Goal: Transaction & Acquisition: Purchase product/service

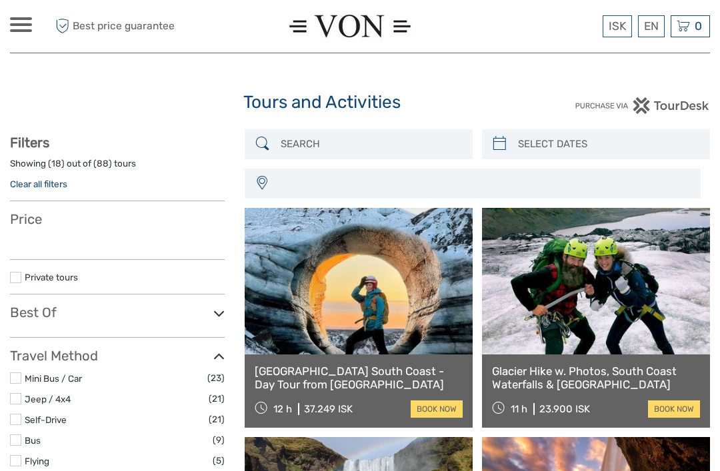
select select
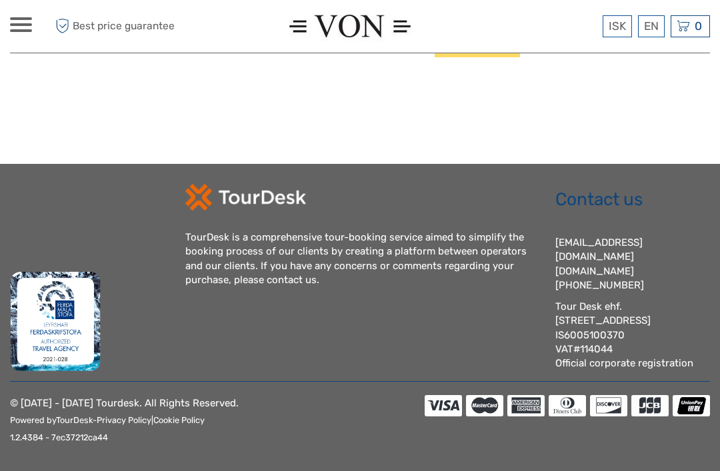
select select
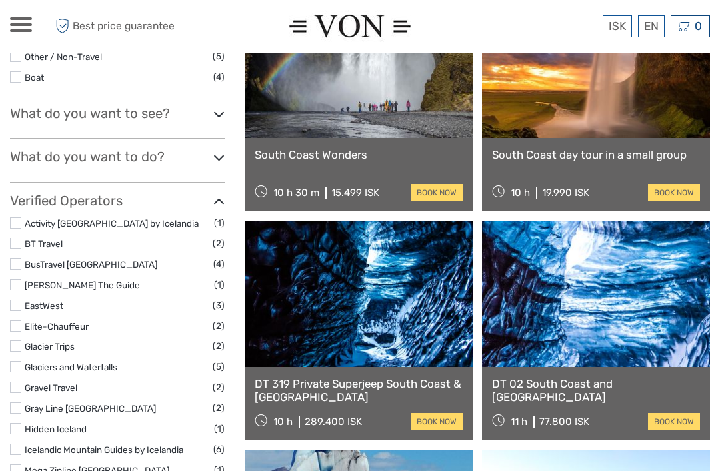
scroll to position [442, 0]
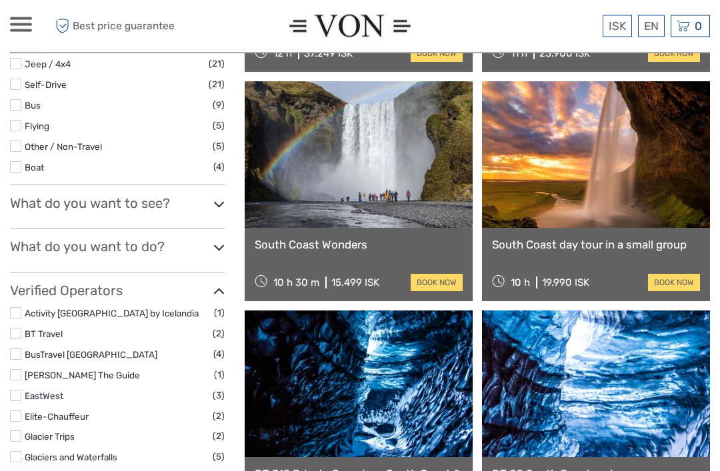
click at [223, 197] on icon at bounding box center [218, 205] width 11 height 18
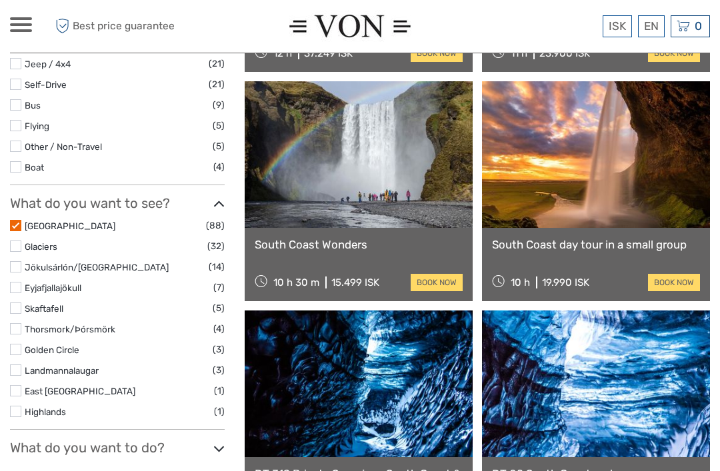
click at [20, 220] on label at bounding box center [15, 225] width 11 height 11
click at [0, 0] on input "checkbox" at bounding box center [0, 0] width 0 height 0
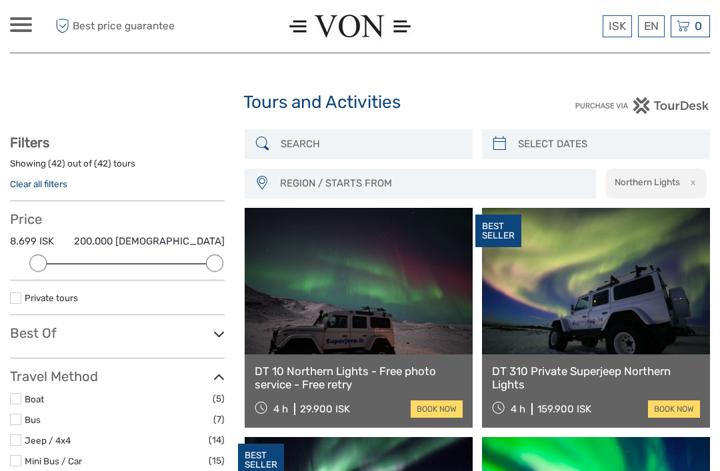
select select
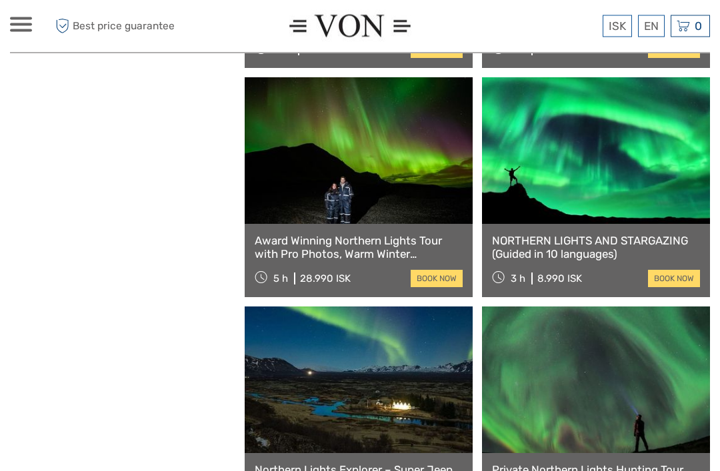
scroll to position [2650, 0]
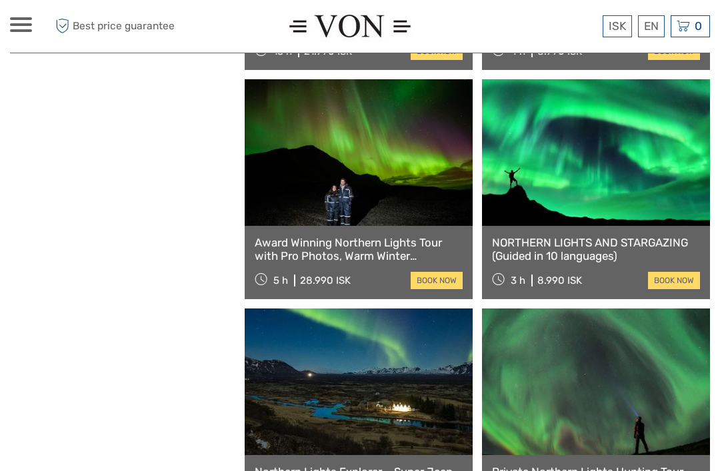
click at [523, 243] on link "NORTHERN LIGHTS AND STARGAZING (Guided in 10 languages)" at bounding box center [596, 249] width 208 height 27
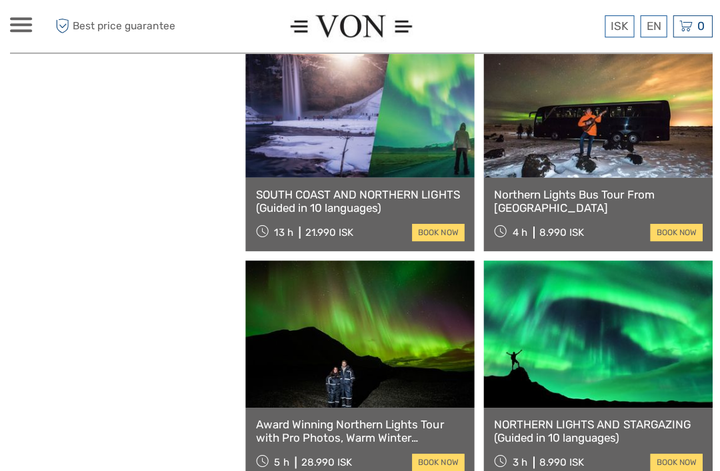
scroll to position [2468, 0]
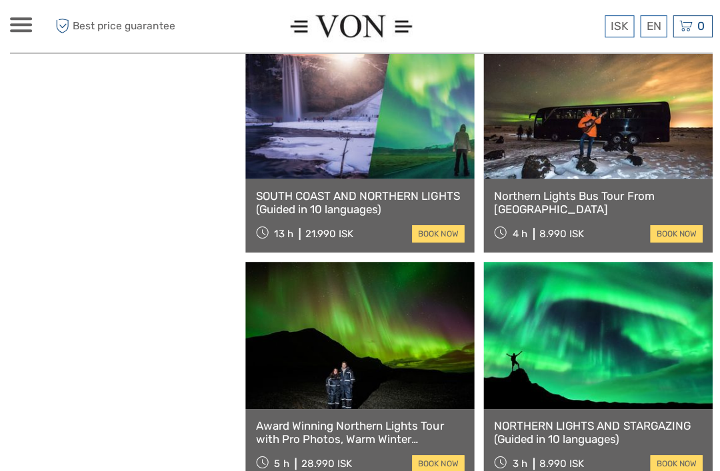
click at [574, 150] on link at bounding box center [596, 105] width 228 height 147
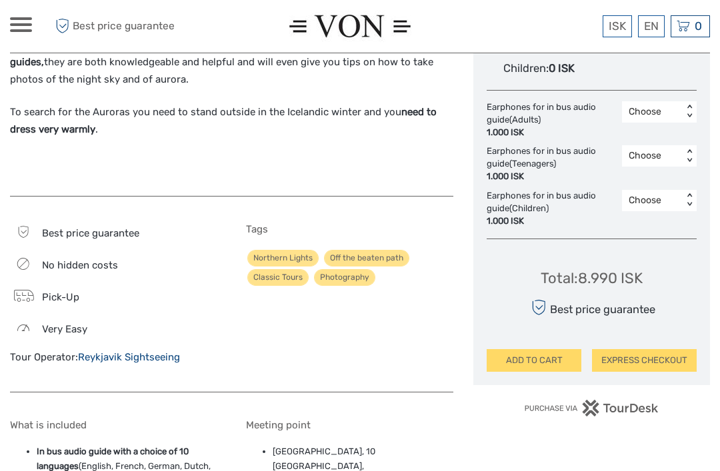
scroll to position [860, 0]
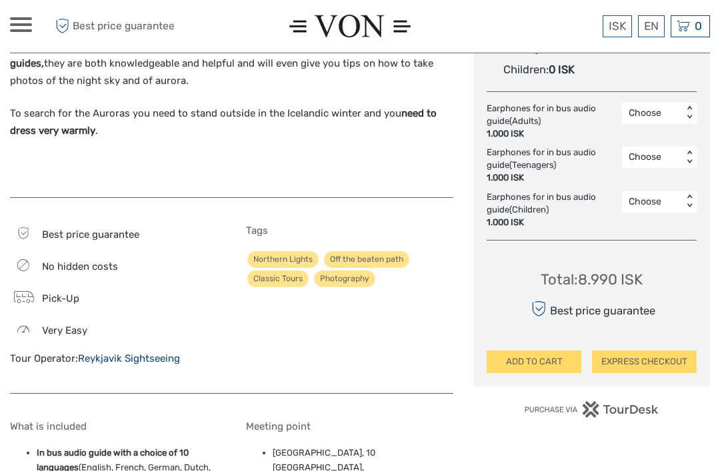
click at [49, 229] on span "Best price guarantee" at bounding box center [90, 235] width 97 height 12
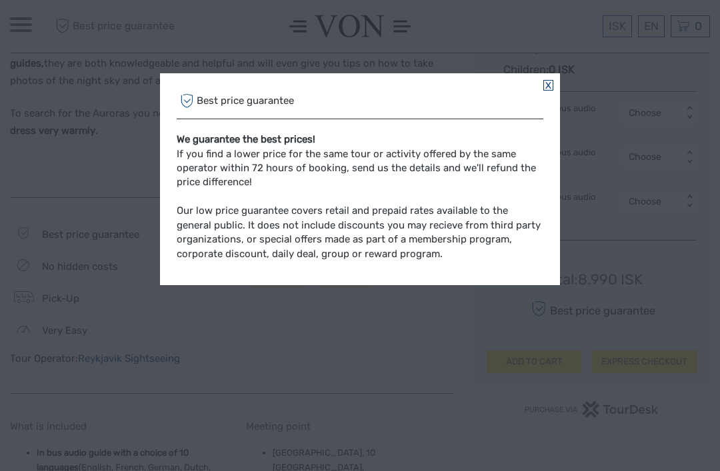
scroll to position [860, 0]
click at [534, 92] on div "Best price guarantee" at bounding box center [360, 101] width 367 height 35
click at [535, 81] on div "Best price guarantee We guarantee the best prices! If you find a lower price fo…" at bounding box center [360, 179] width 400 height 212
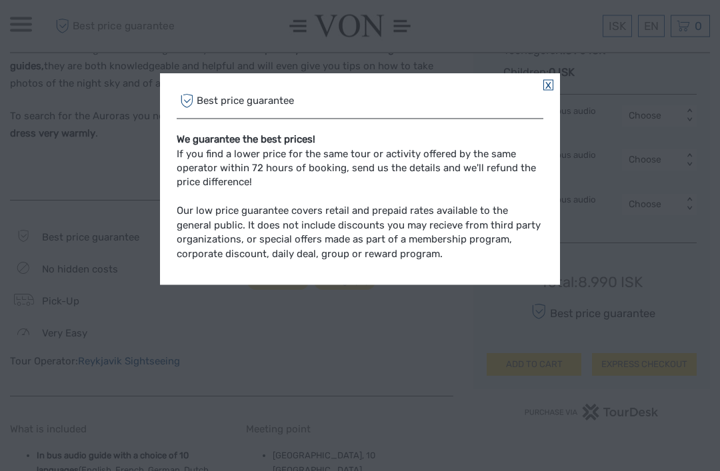
click at [542, 87] on div "Best price guarantee" at bounding box center [360, 101] width 367 height 35
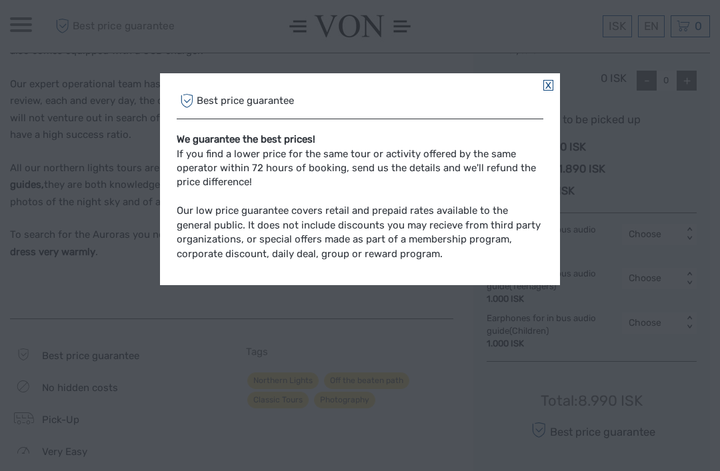
scroll to position [738, 0]
click at [547, 83] on link at bounding box center [548, 85] width 10 height 11
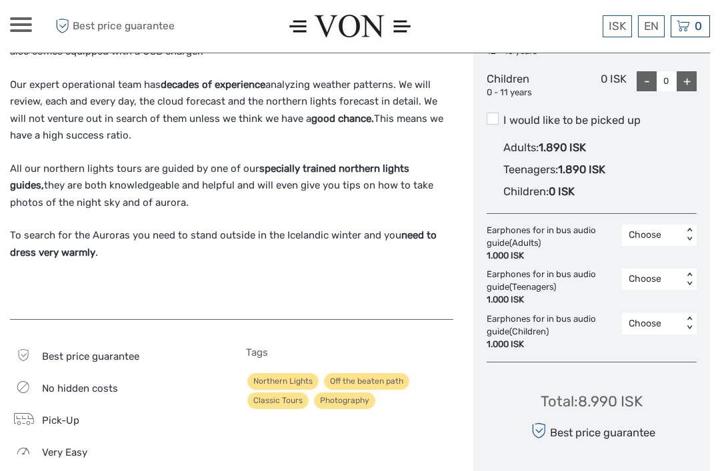
click at [546, 87] on div "0 - 11 years" at bounding box center [521, 93] width 70 height 13
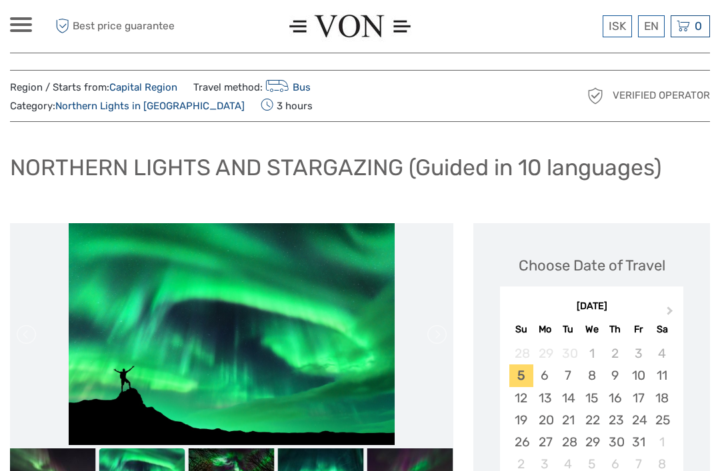
scroll to position [0, 0]
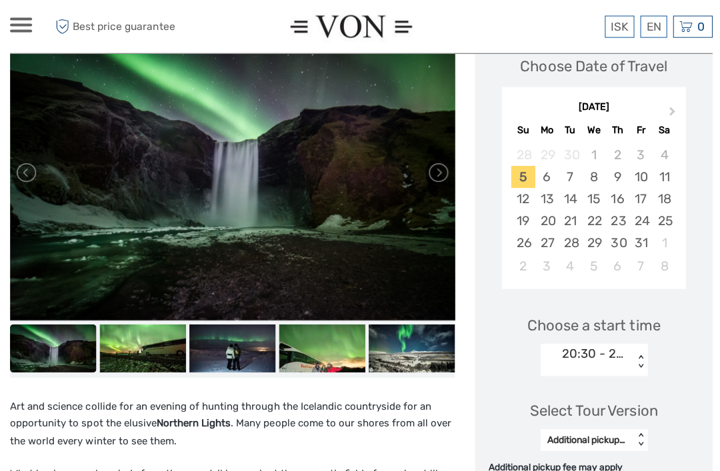
scroll to position [200, 0]
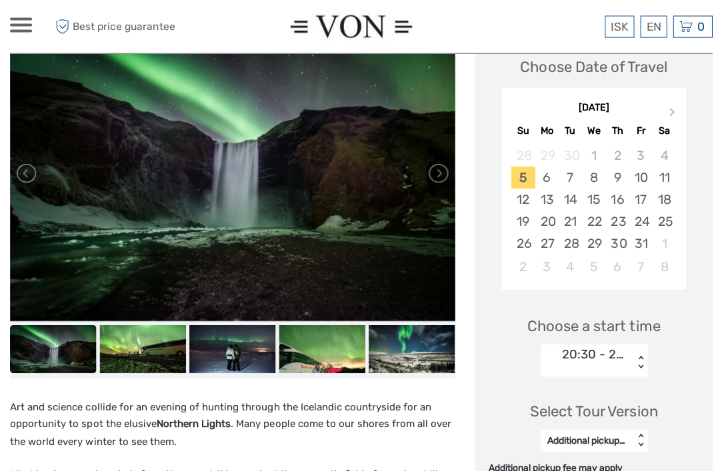
click at [674, 110] on button "Next Month" at bounding box center [670, 114] width 21 height 21
click at [591, 168] on div "5" at bounding box center [591, 177] width 23 height 22
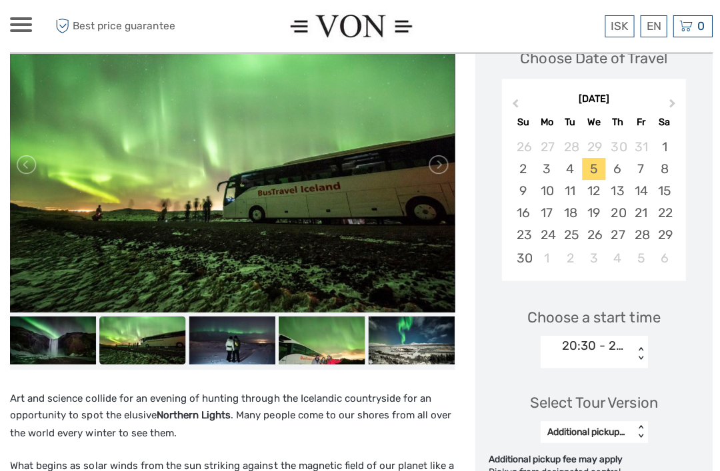
scroll to position [237, 0]
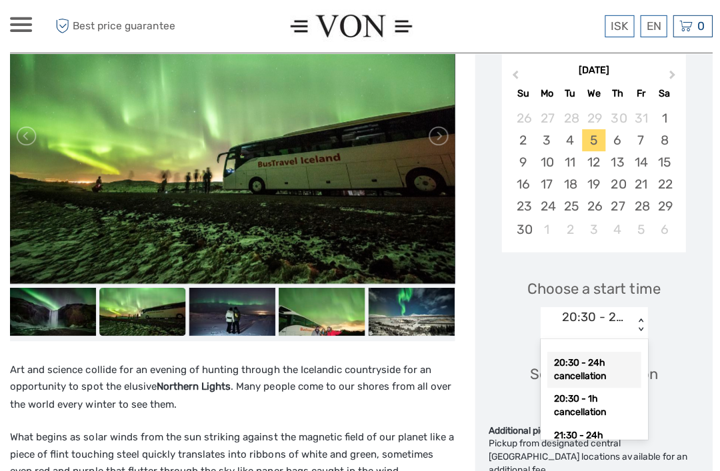
click at [612, 365] on div "20:30 - 24h cancellation" at bounding box center [591, 369] width 93 height 36
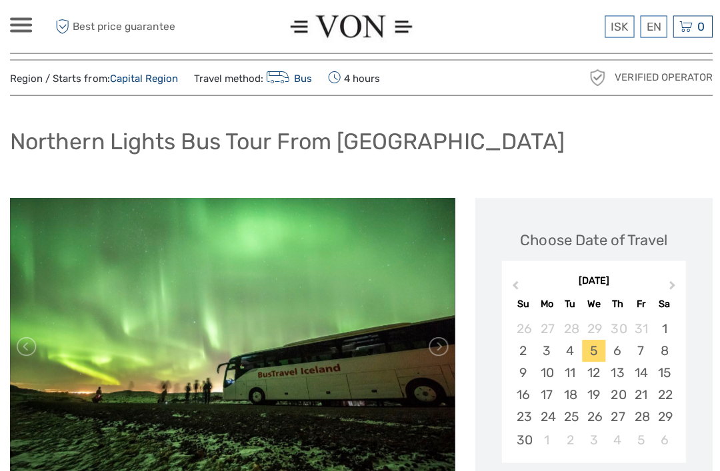
scroll to position [25, 0]
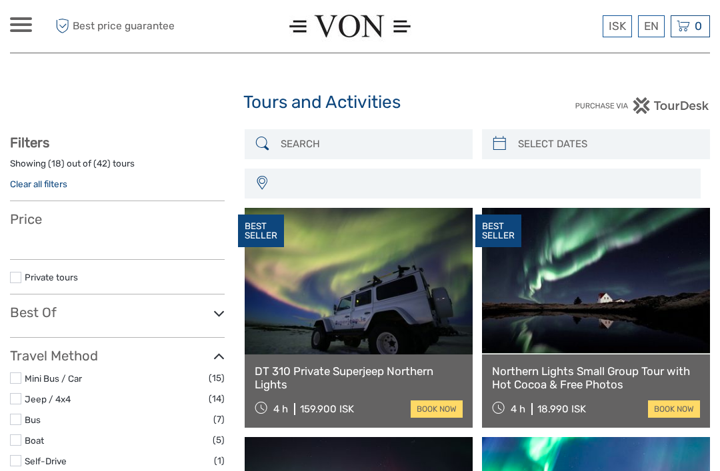
select select
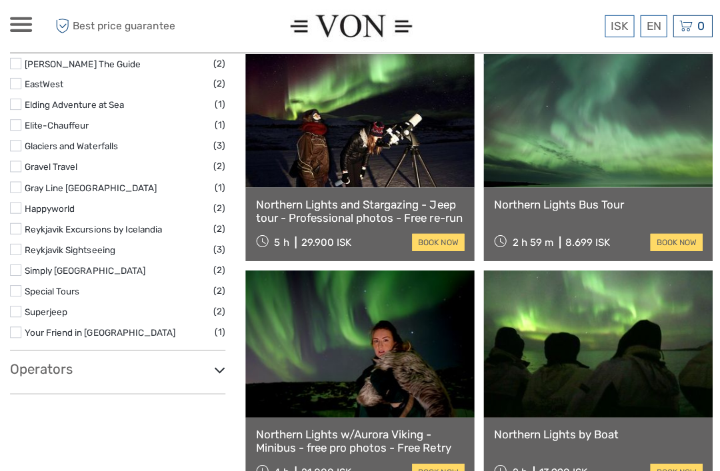
select select
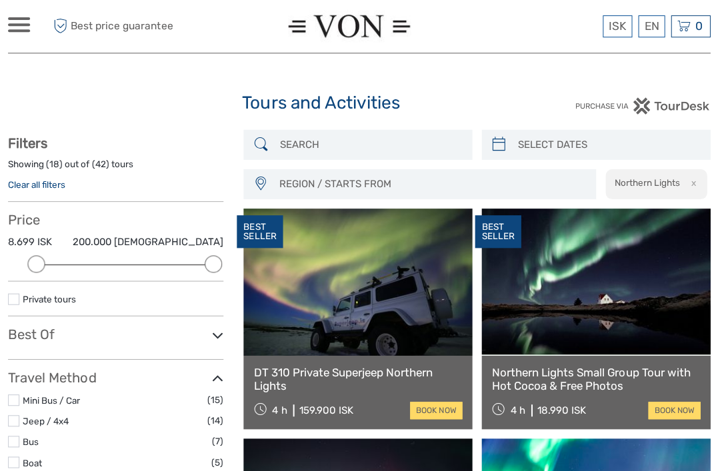
scroll to position [49, 1]
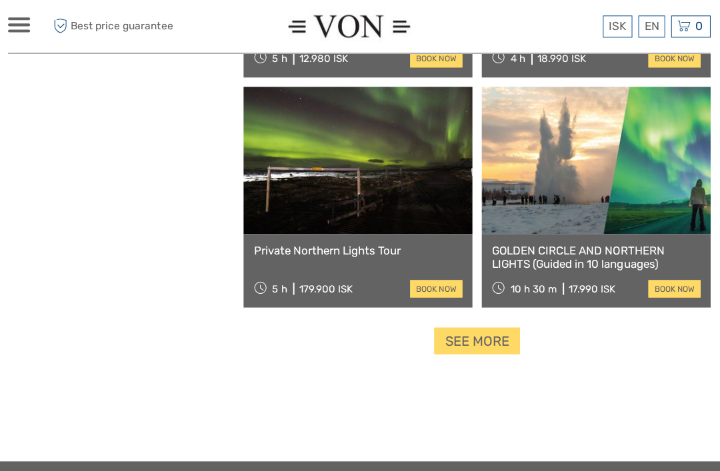
click at [468, 349] on link "See more" at bounding box center [476, 340] width 85 height 27
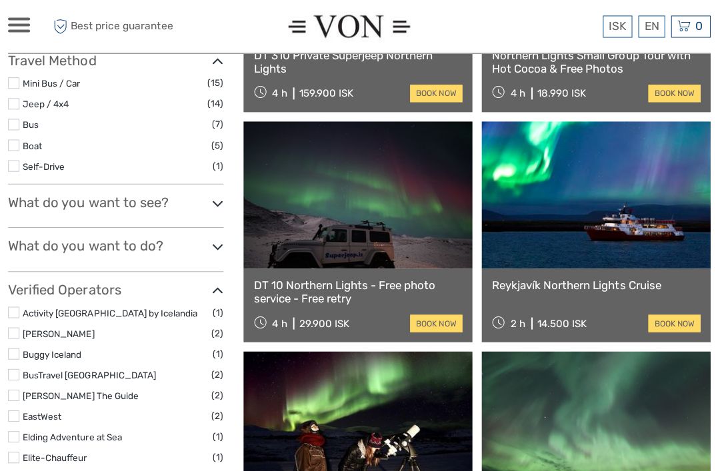
scroll to position [315, 0]
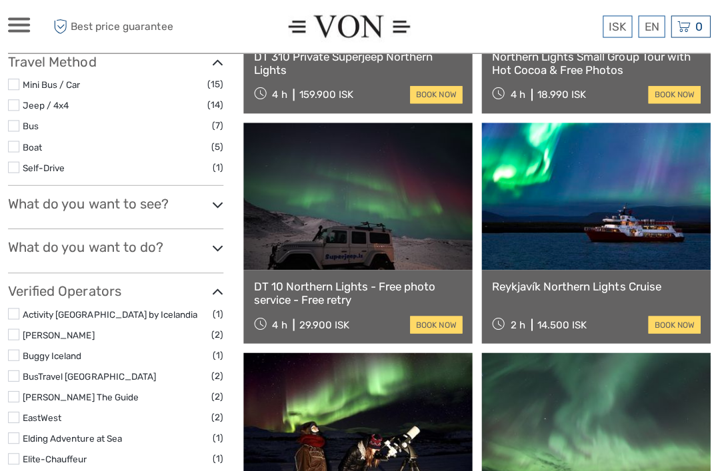
click at [213, 284] on icon at bounding box center [218, 291] width 11 height 18
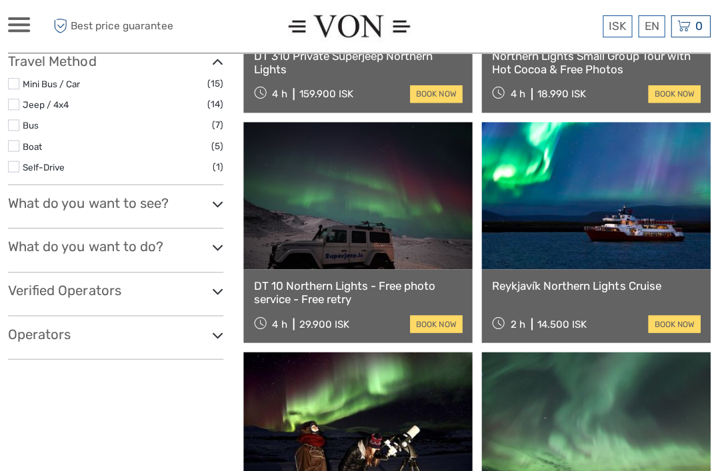
click at [213, 249] on icon at bounding box center [218, 247] width 11 height 18
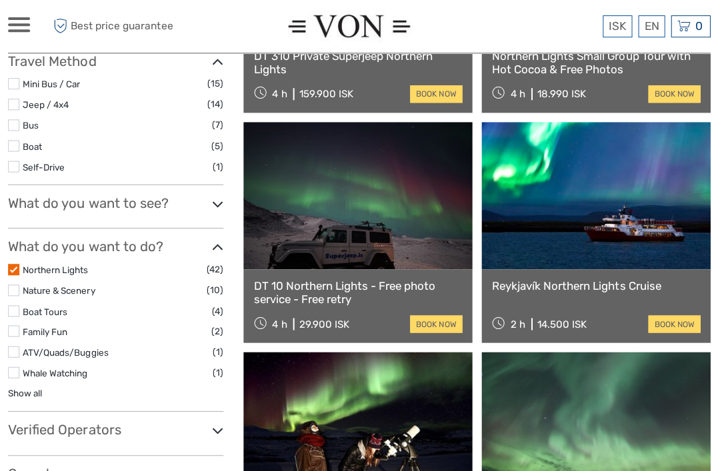
click at [44, 264] on link "Northern Lights" at bounding box center [57, 269] width 65 height 11
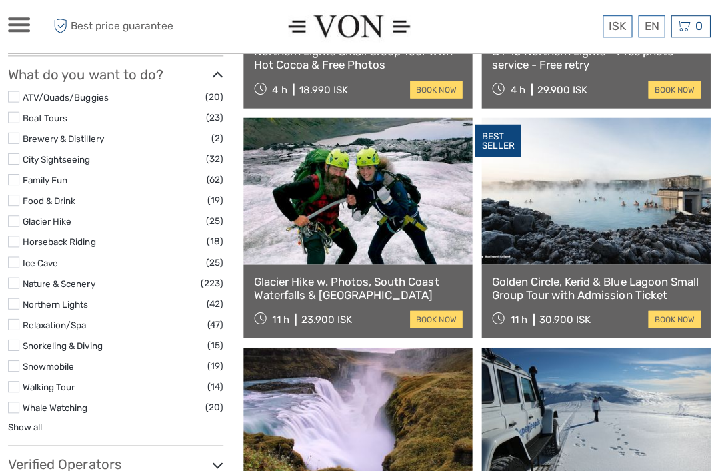
scroll to position [548, 0]
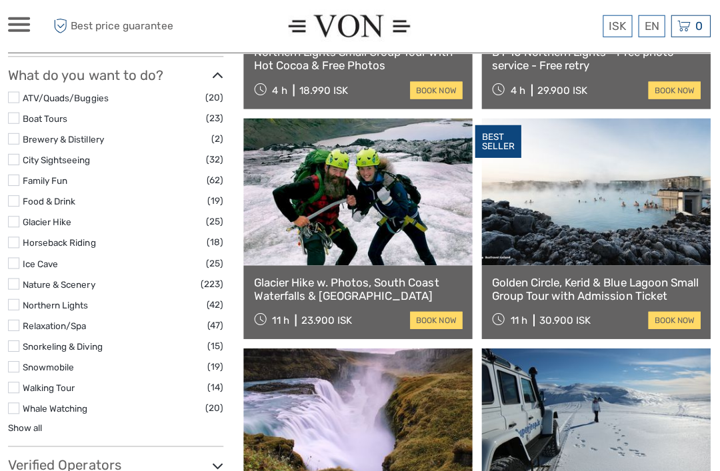
click at [10, 298] on label at bounding box center [15, 303] width 11 height 11
click at [0, 0] on input "checkbox" at bounding box center [0, 0] width 0 height 0
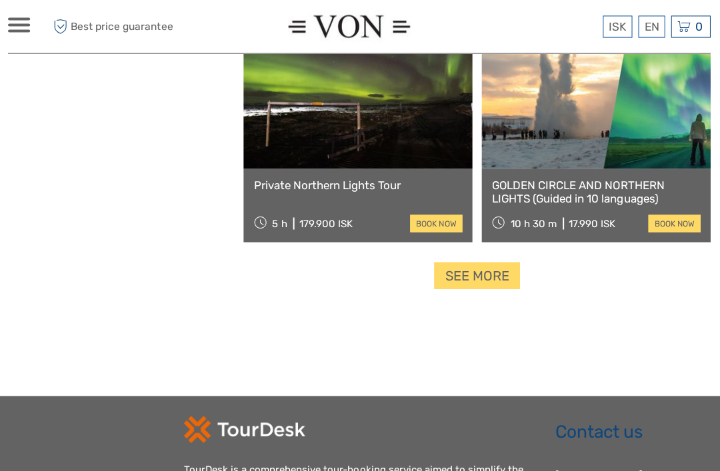
click at [454, 281] on link "See more" at bounding box center [476, 274] width 85 height 27
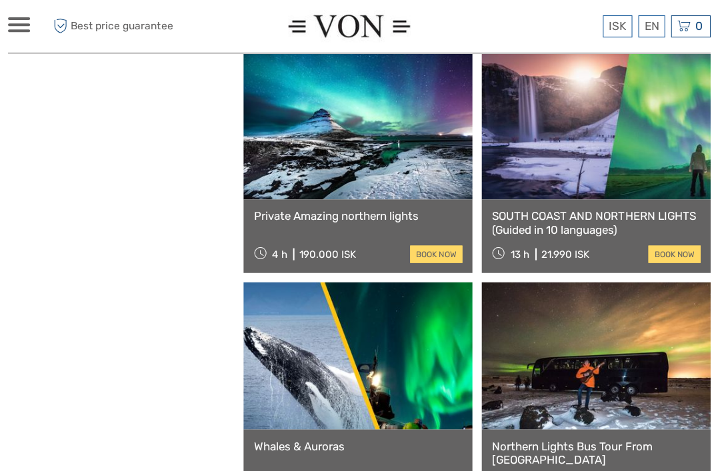
scroll to position [2933, 0]
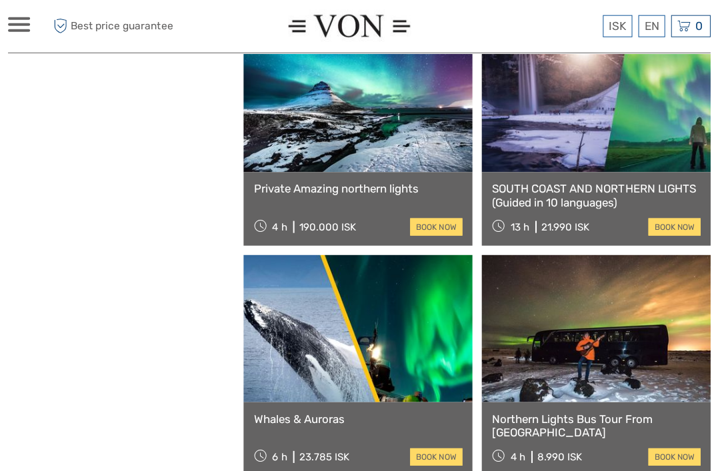
click at [592, 321] on link at bounding box center [596, 328] width 228 height 147
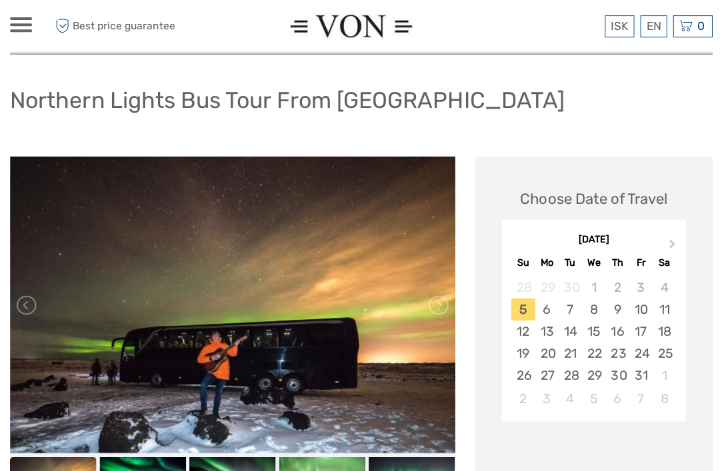
click at [668, 235] on button "Next Month" at bounding box center [670, 245] width 21 height 21
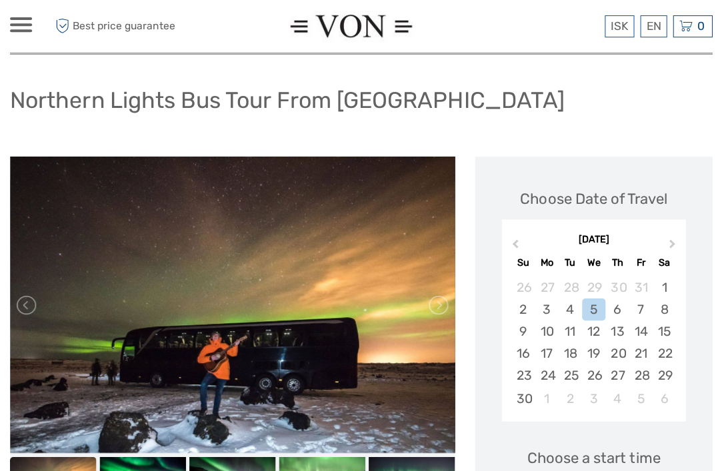
click at [594, 309] on div "5" at bounding box center [591, 308] width 23 height 22
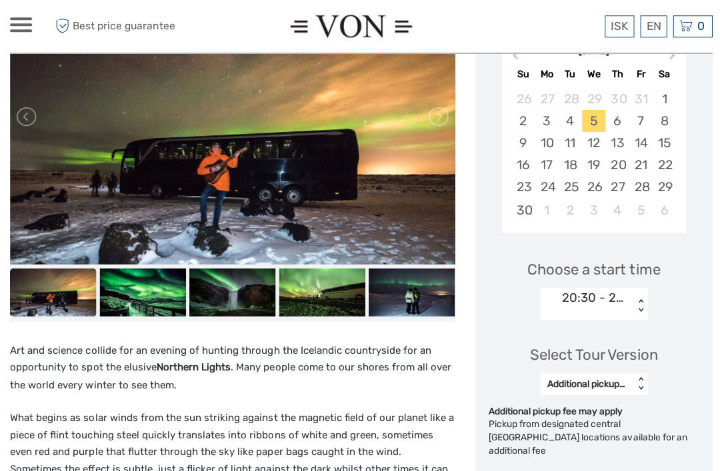
scroll to position [256, 0]
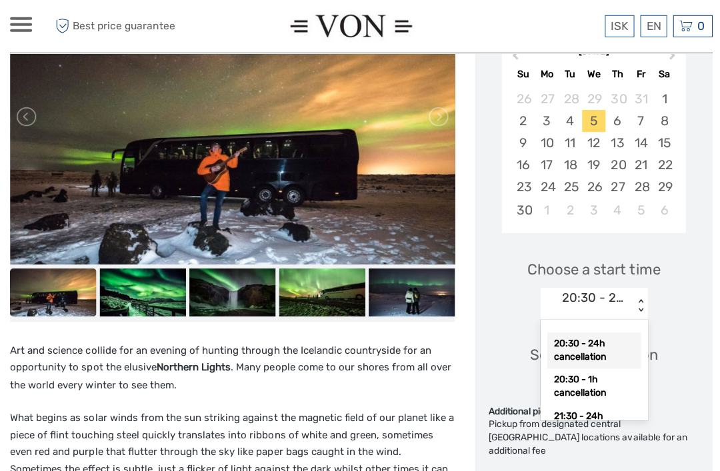
click at [599, 352] on div "20:30 - 24h cancellation" at bounding box center [591, 350] width 93 height 36
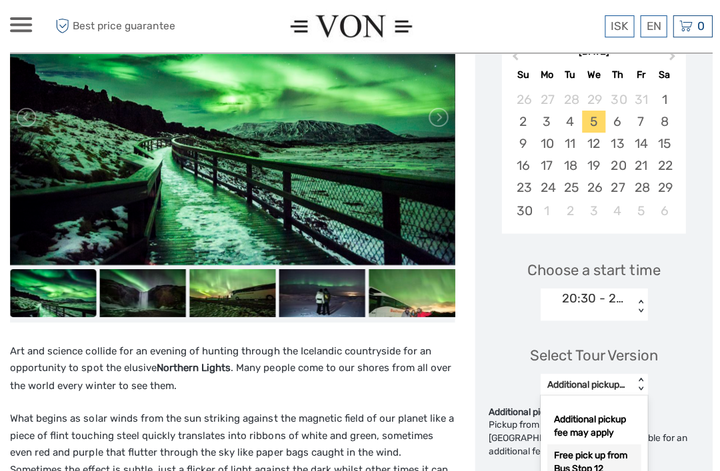
click at [620, 458] on div "Free pick up from Bus Stop 12" at bounding box center [591, 460] width 93 height 36
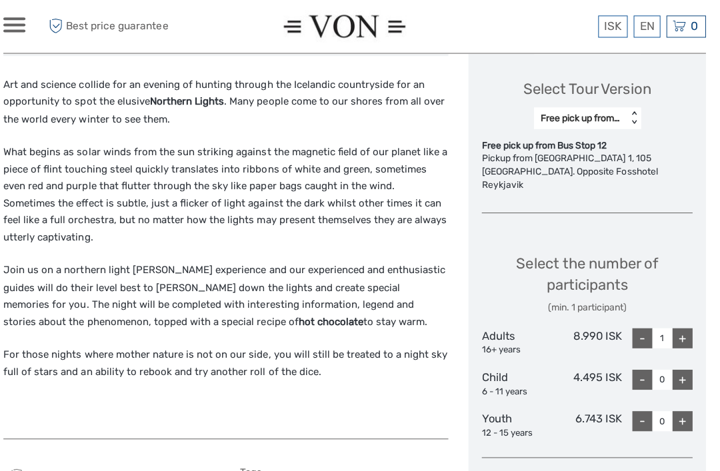
scroll to position [521, 0]
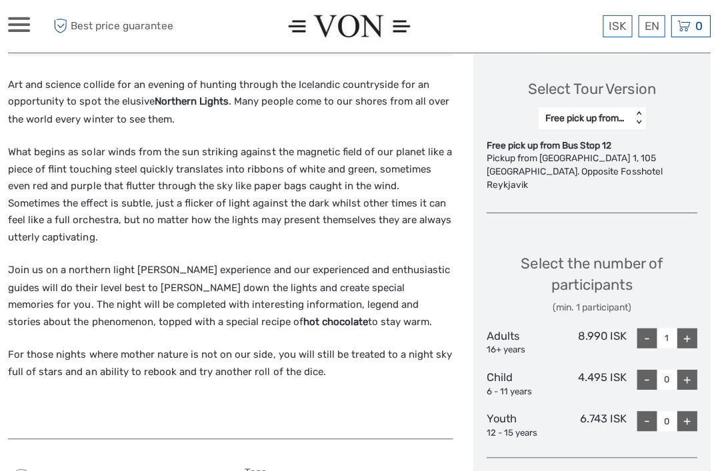
click at [683, 327] on div "+" at bounding box center [686, 337] width 20 height 20
type input "2"
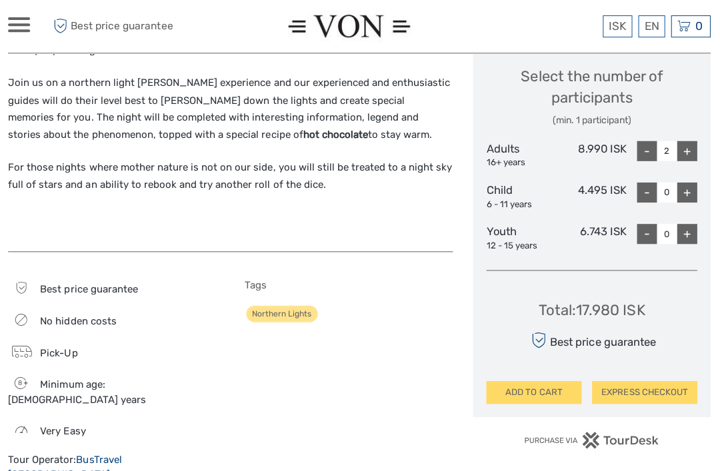
scroll to position [706, 0]
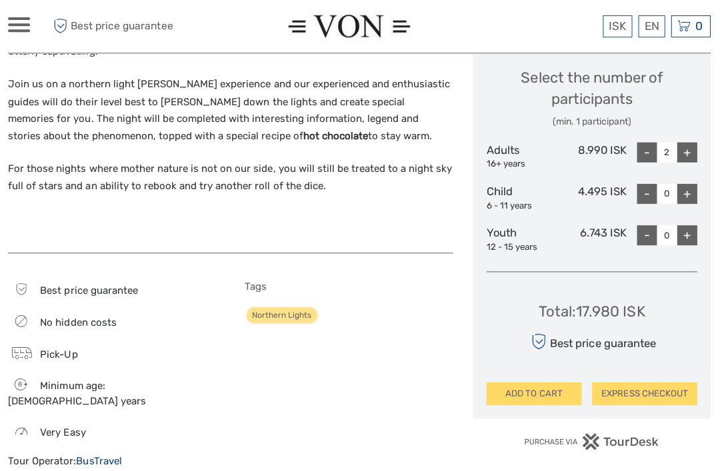
click at [634, 381] on button "EXPRESS CHECKOUT" at bounding box center [644, 392] width 105 height 23
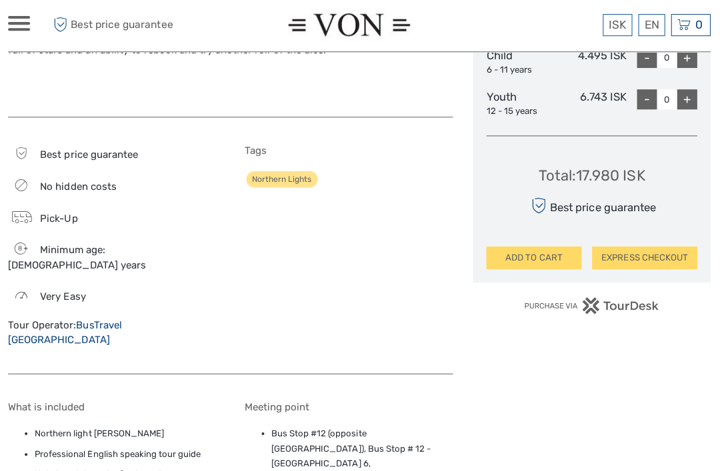
click at [542, 247] on button "ADD TO CART" at bounding box center [533, 258] width 95 height 23
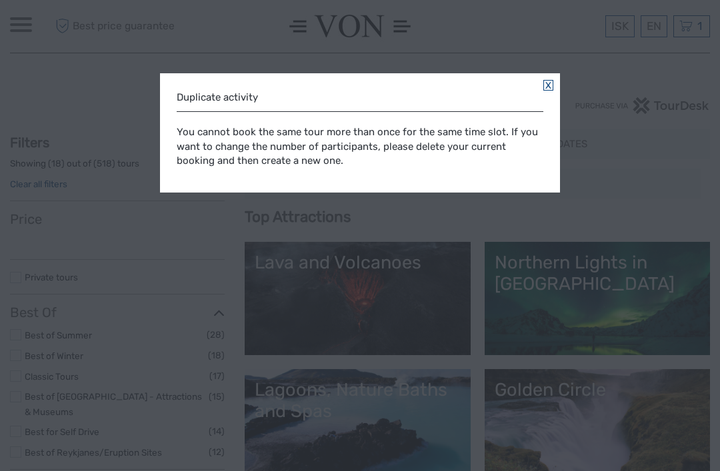
select select
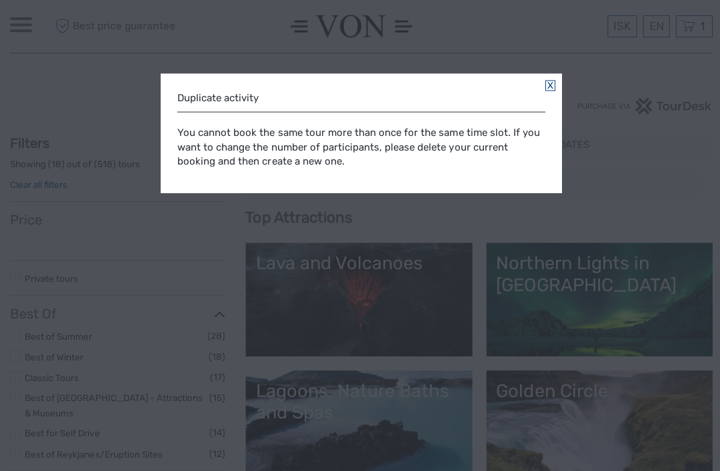
select select
click at [365, 169] on div "You cannot book the same tour more than once for the same time slot. If you wan…" at bounding box center [360, 146] width 367 height 69
click at [555, 88] on div "Duplicate activity You cannot book the same tour more than once for the same ti…" at bounding box center [360, 132] width 400 height 119
click at [548, 83] on link at bounding box center [548, 85] width 10 height 11
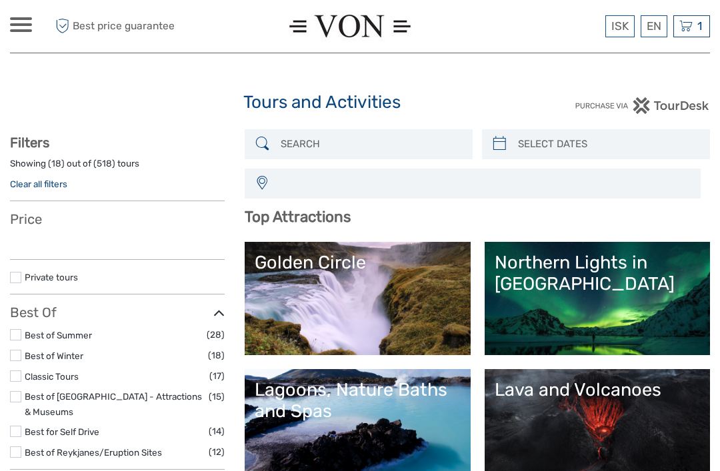
select select
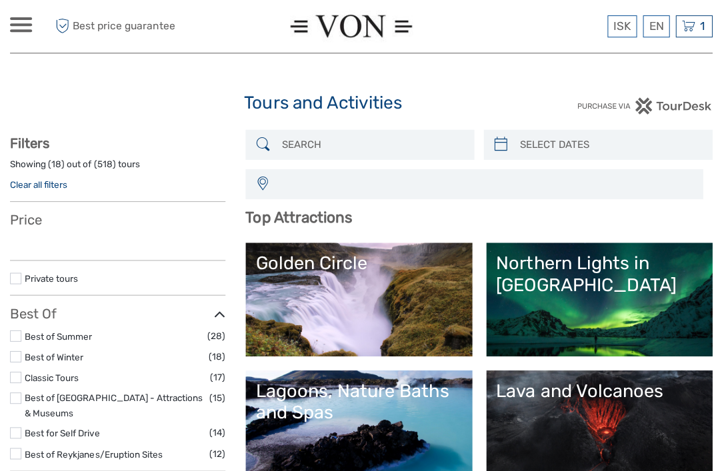
select select
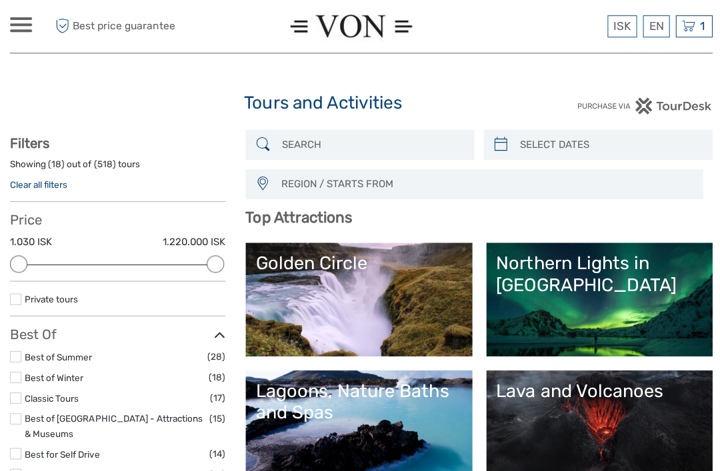
click at [621, 316] on link "Northern Lights in [GEOGRAPHIC_DATA]" at bounding box center [596, 298] width 205 height 93
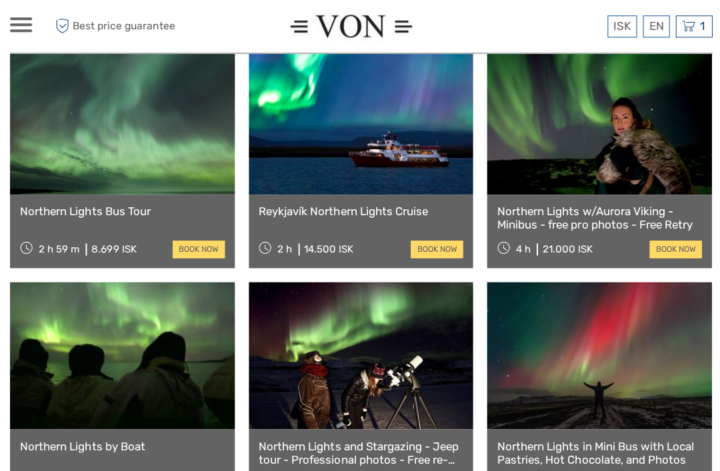
scroll to position [732, 0]
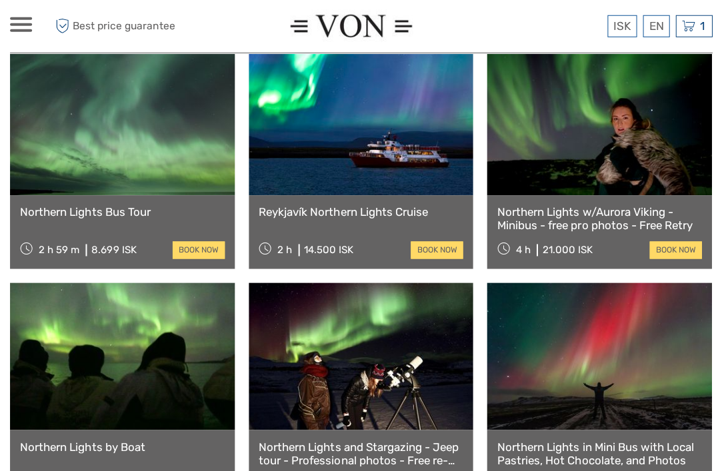
click at [150, 139] on link at bounding box center [122, 121] width 224 height 147
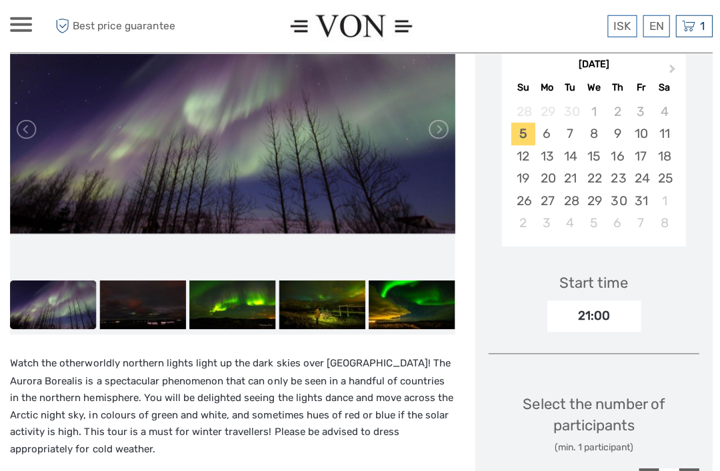
scroll to position [258, 0]
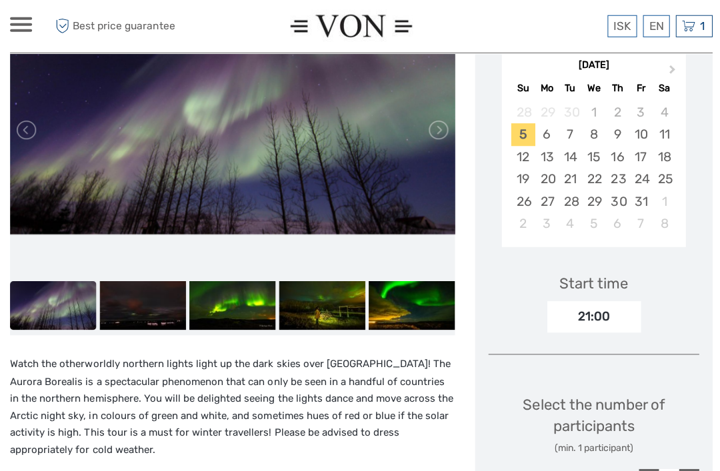
click at [670, 67] on span "Next Month" at bounding box center [670, 72] width 0 height 19
click at [592, 133] on div "5" at bounding box center [591, 134] width 23 height 22
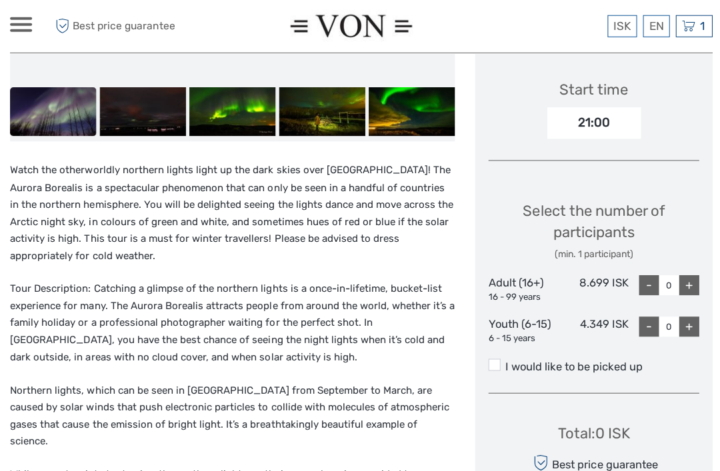
scroll to position [452, 0]
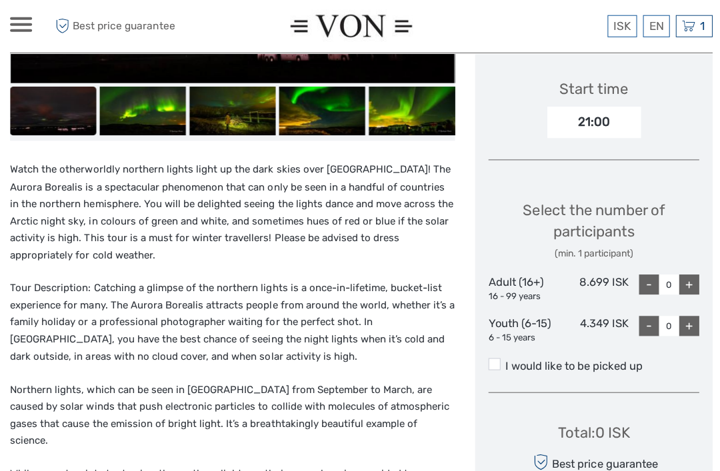
click at [689, 279] on div "+" at bounding box center [686, 284] width 20 height 20
type input "2"
click at [495, 357] on span at bounding box center [492, 363] width 12 height 12
click at [503, 360] on input "I would like to be picked up" at bounding box center [503, 360] width 0 height 0
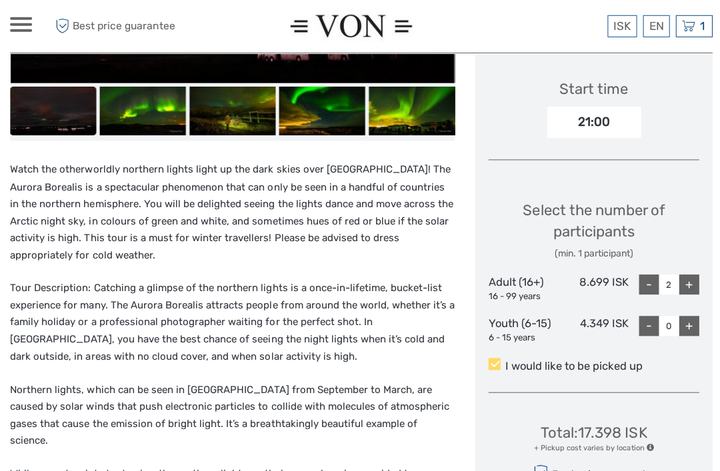
click at [494, 357] on span at bounding box center [492, 363] width 12 height 12
click at [503, 360] on input "I would like to be picked up" at bounding box center [503, 360] width 0 height 0
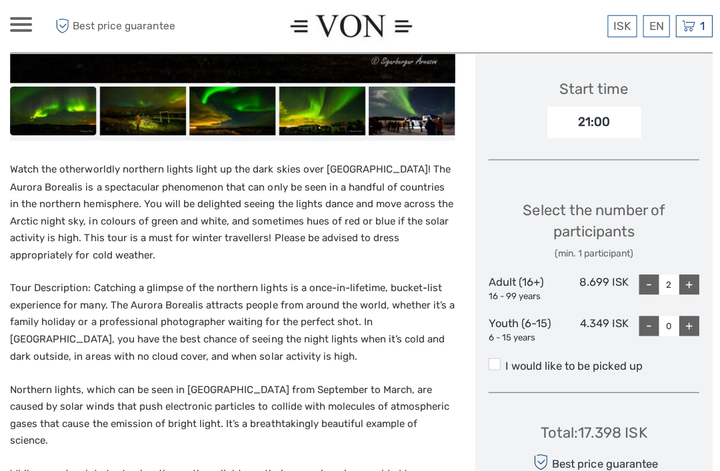
click at [492, 358] on span at bounding box center [492, 363] width 12 height 12
click at [503, 360] on input "I would like to be picked up" at bounding box center [503, 360] width 0 height 0
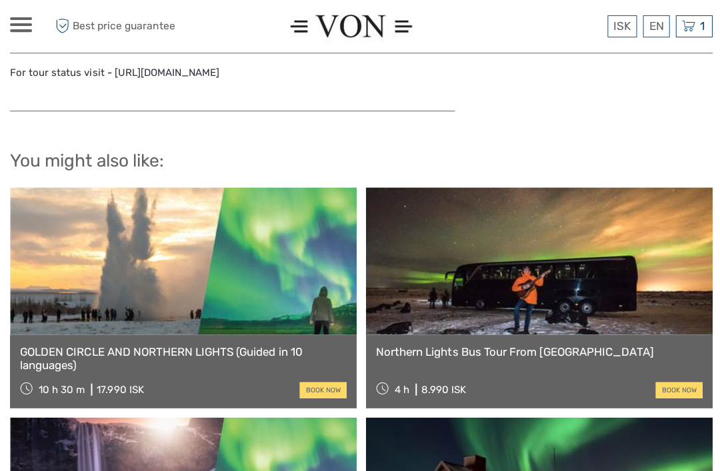
scroll to position [1722, 0]
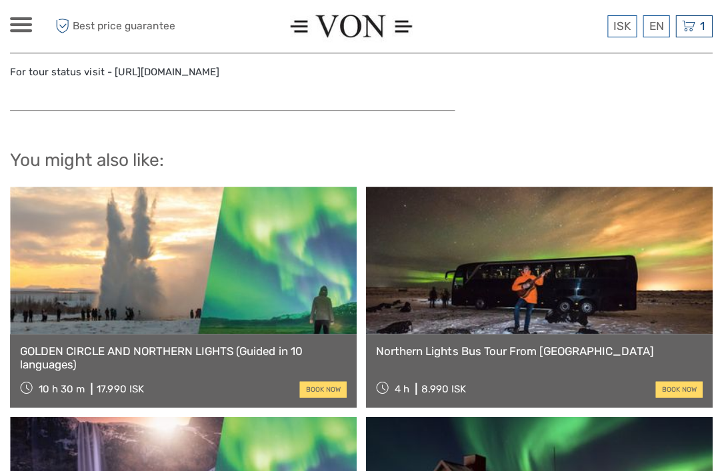
click at [441, 223] on link at bounding box center [537, 260] width 345 height 147
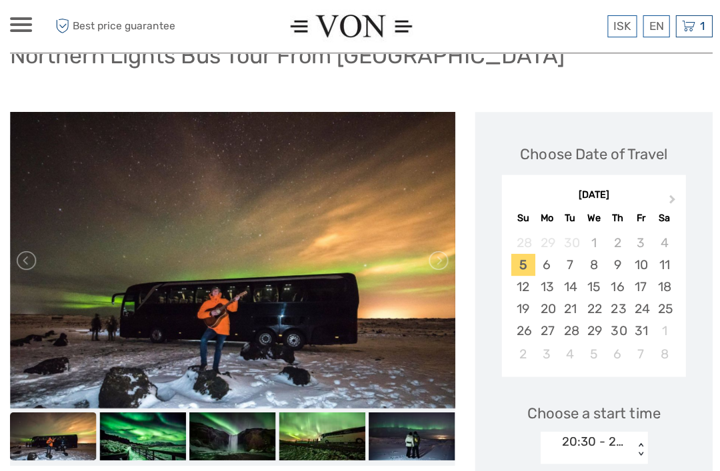
scroll to position [115, 0]
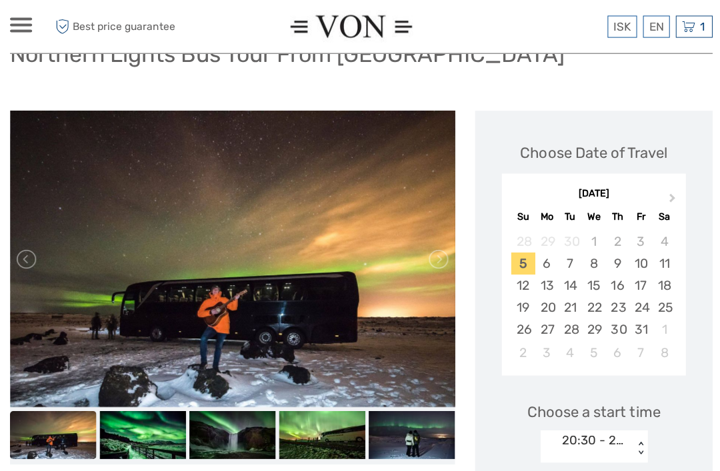
click at [683, 181] on div "Next Month October 2025 Su Mo Tu We Th Fr Sa 28 29 30 1 2 3 4 5 6 7 8 9 10 11 1…" at bounding box center [591, 275] width 210 height 212
click at [674, 189] on button "Next Month" at bounding box center [670, 199] width 21 height 21
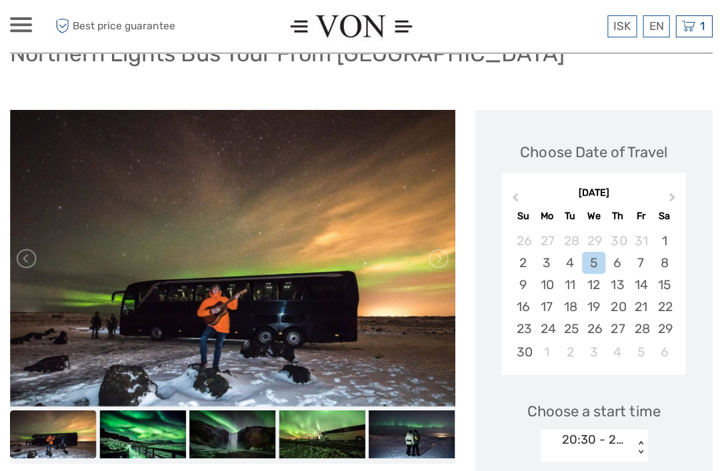
click at [594, 259] on div "5" at bounding box center [591, 262] width 23 height 22
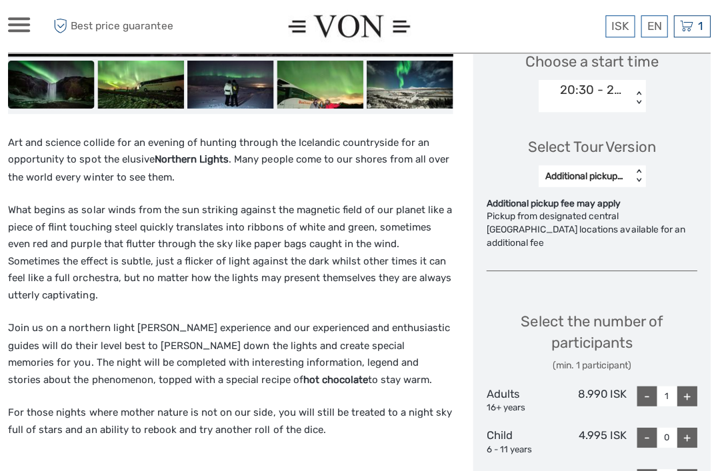
scroll to position [458, 0]
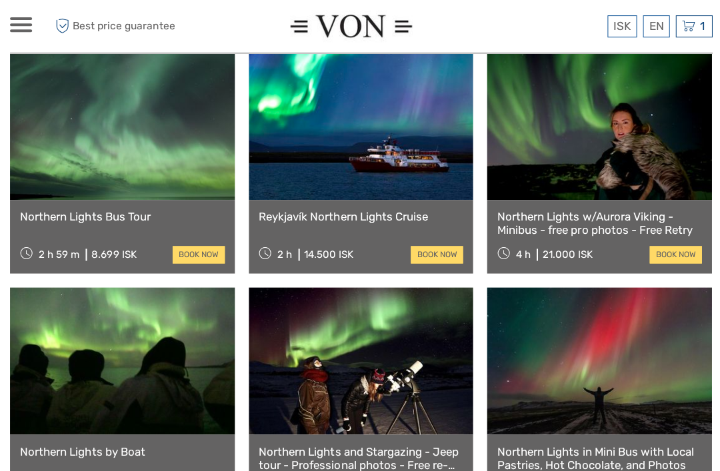
click at [172, 157] on link at bounding box center [122, 126] width 224 height 147
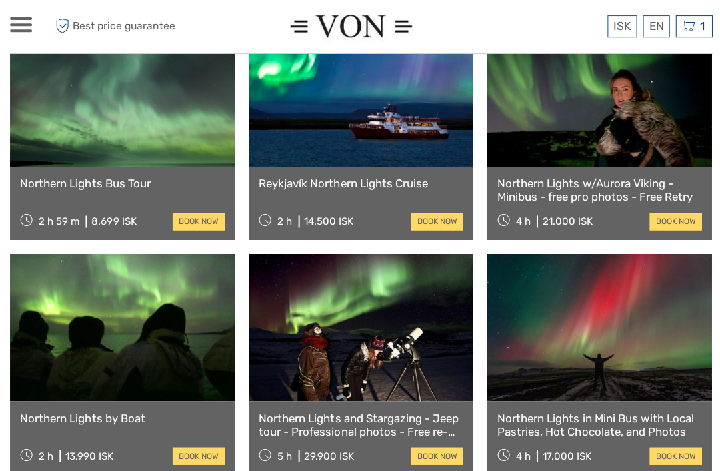
scroll to position [756, 0]
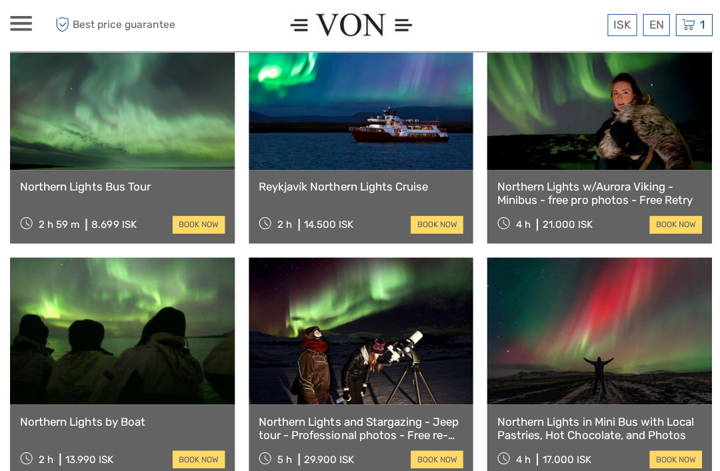
click at [163, 123] on link at bounding box center [122, 97] width 224 height 147
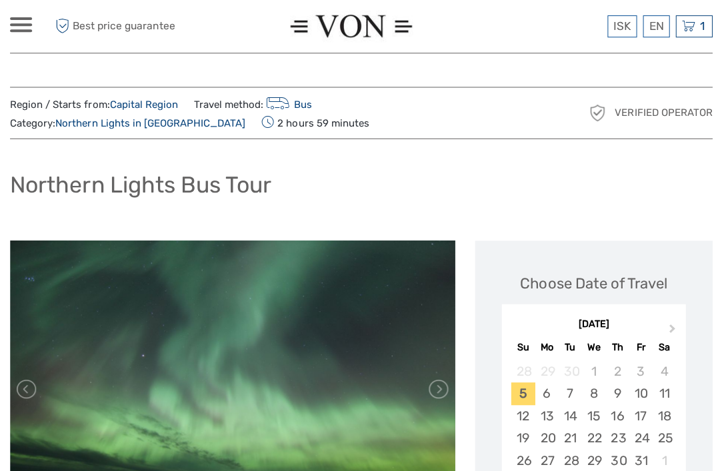
click at [668, 321] on button "Next Month" at bounding box center [670, 330] width 21 height 21
click at [590, 387] on div "5" at bounding box center [591, 392] width 23 height 22
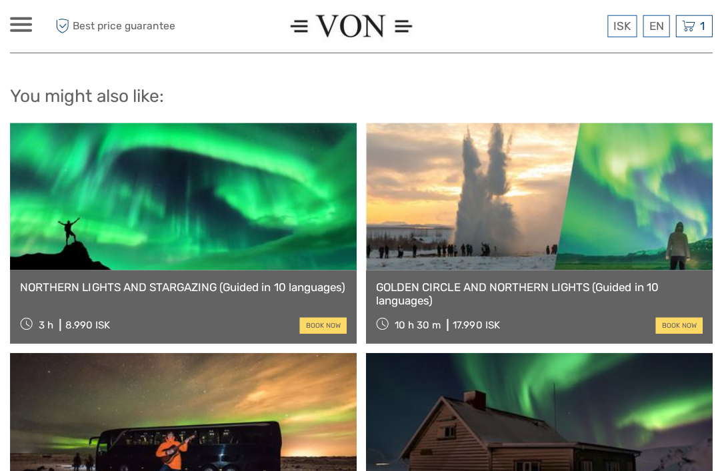
scroll to position [1787, 0]
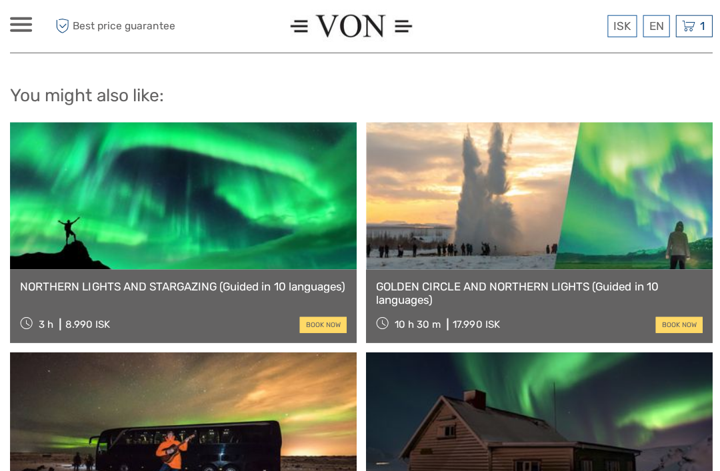
click at [285, 388] on link at bounding box center [182, 424] width 345 height 147
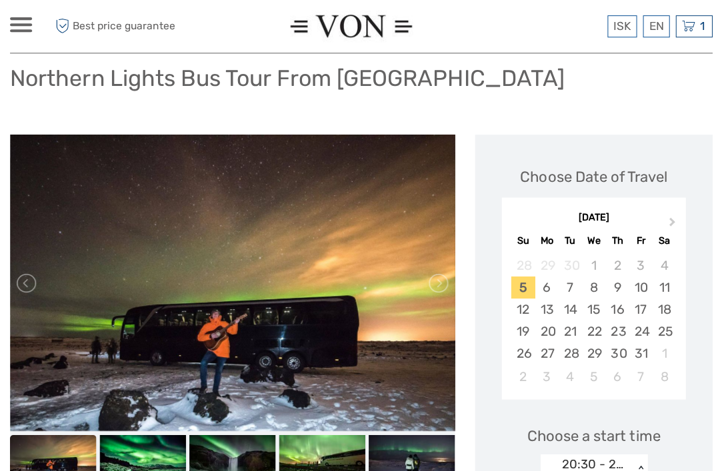
click at [676, 217] on button "Next Month" at bounding box center [670, 223] width 21 height 21
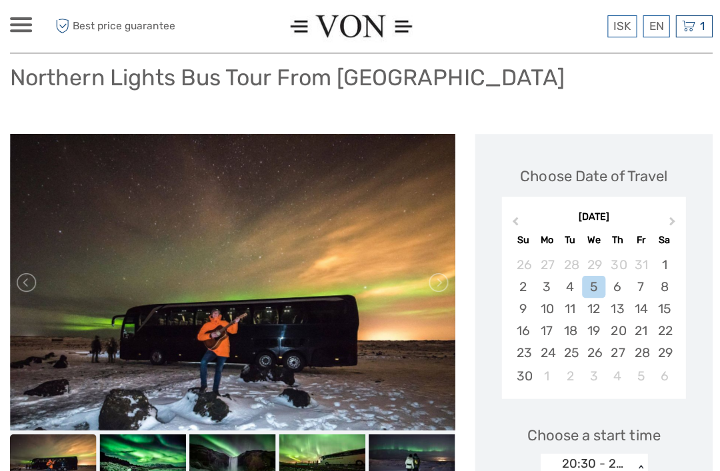
click at [592, 283] on div "5" at bounding box center [591, 286] width 23 height 22
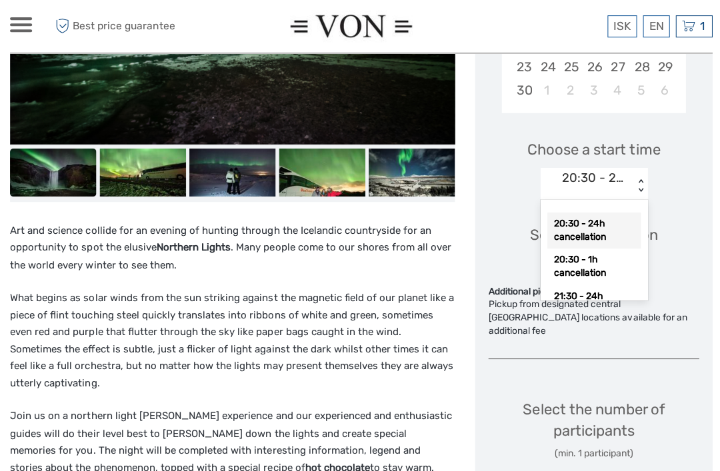
scroll to position [376, 0]
click at [616, 226] on div "20:30 - 24h cancellation" at bounding box center [591, 230] width 93 height 36
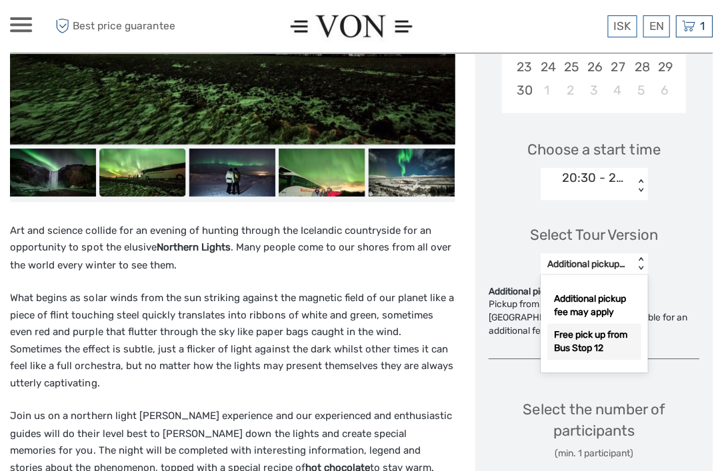
click at [610, 337] on div "Free pick up from Bus Stop 12" at bounding box center [591, 341] width 93 height 36
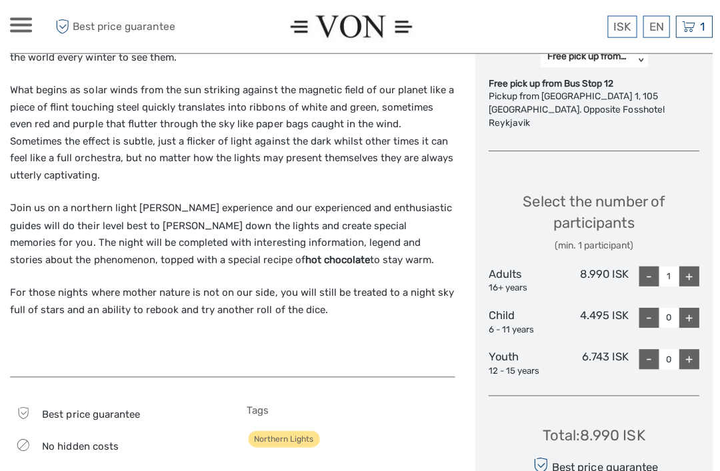
click at [684, 265] on div "+" at bounding box center [686, 275] width 20 height 20
type input "2"
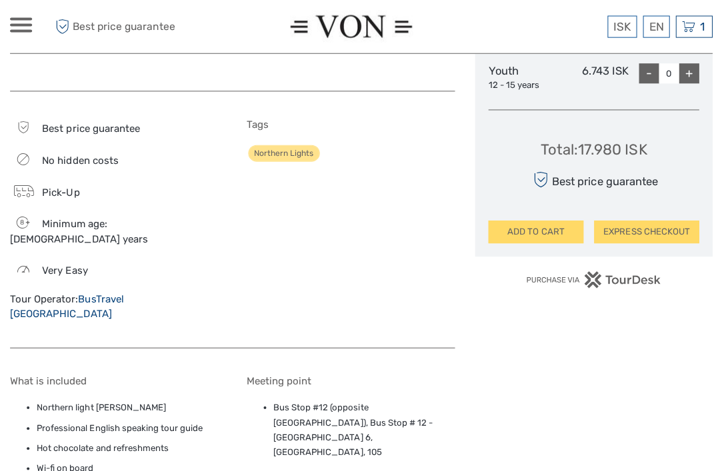
scroll to position [857, 0]
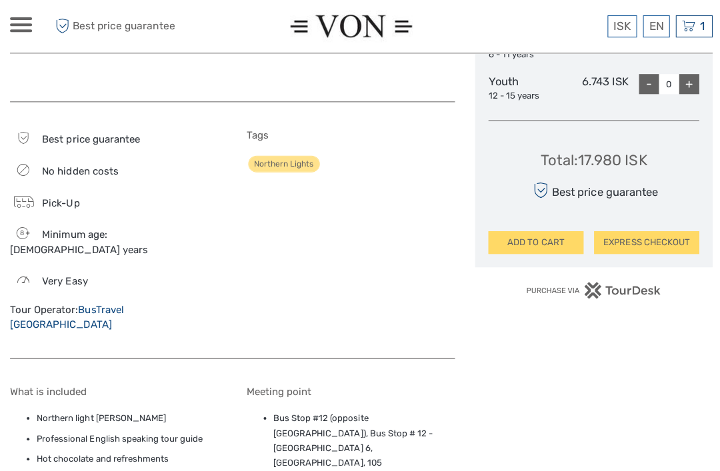
click at [547, 231] on button "ADD TO CART" at bounding box center [533, 242] width 95 height 23
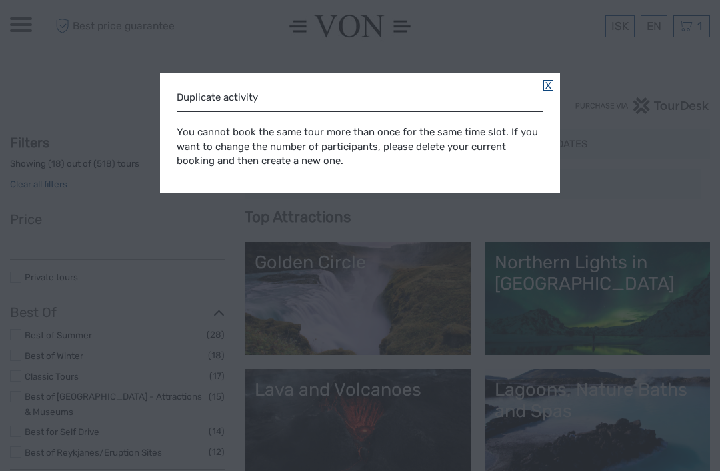
select select
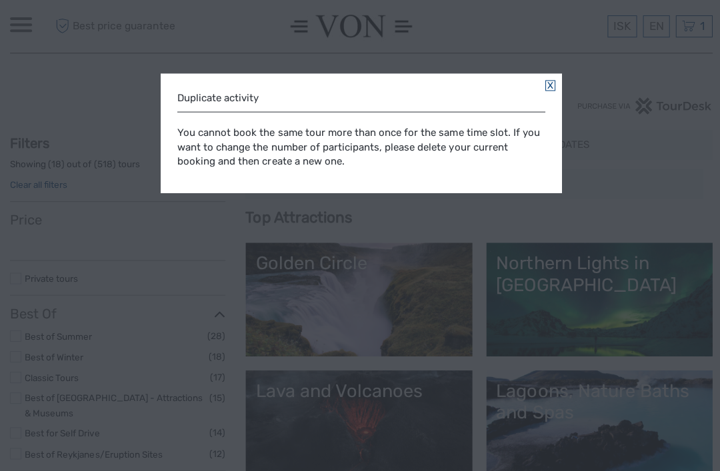
select select
click at [550, 84] on link at bounding box center [548, 85] width 10 height 11
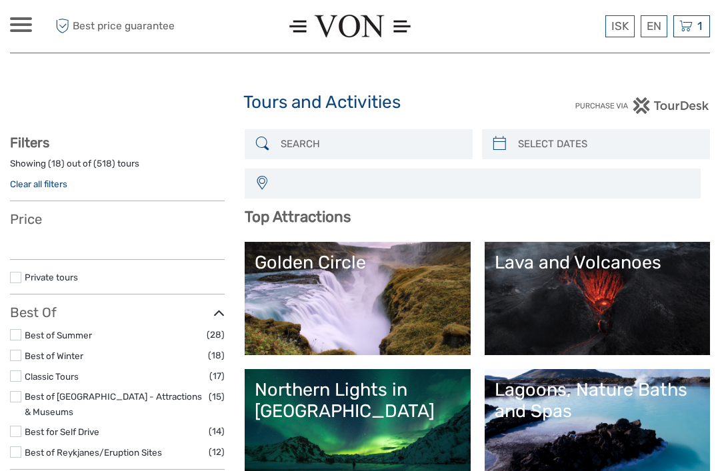
select select
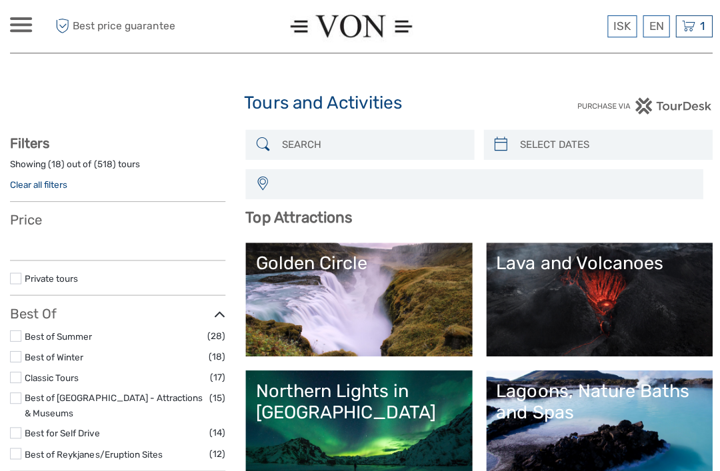
select select
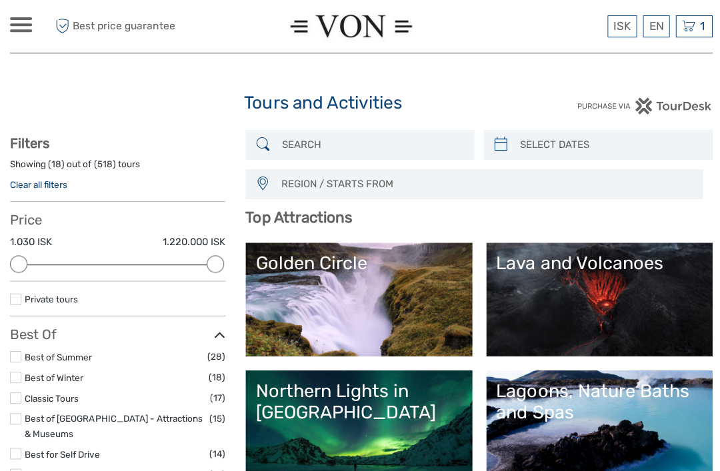
click at [694, 29] on div "1 Items Northern Lights Bus Tour From Reykjavík 2x Adults Wednesday, 05 Novembe…" at bounding box center [691, 26] width 37 height 22
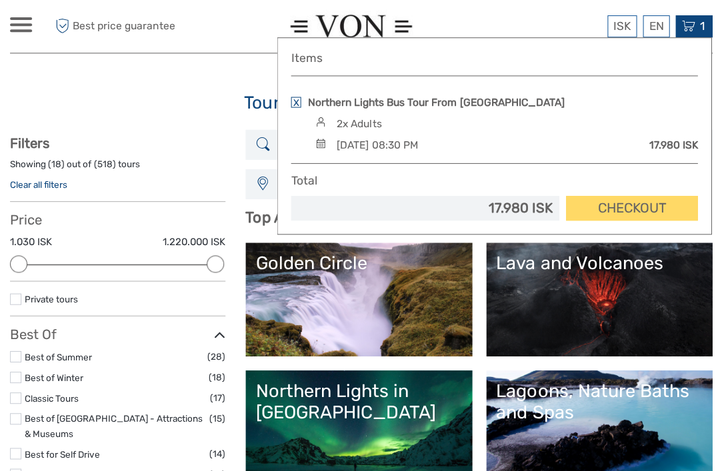
click at [640, 207] on link "Checkout" at bounding box center [629, 207] width 131 height 25
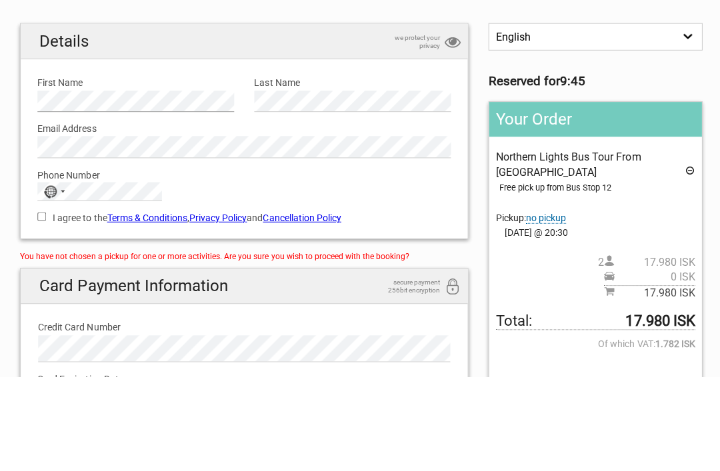
scroll to position [94, 0]
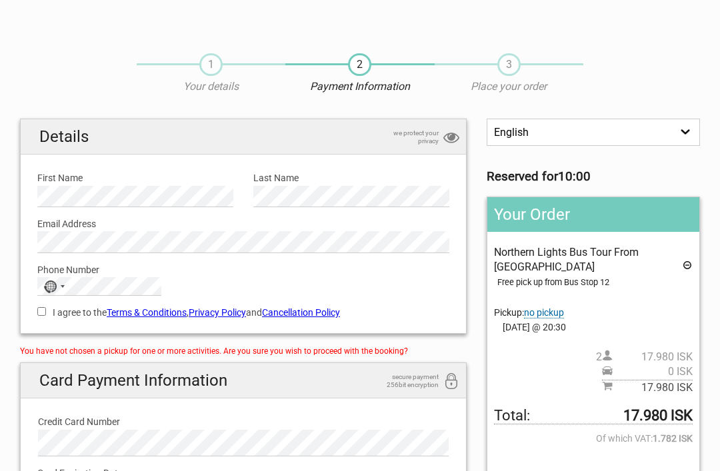
scroll to position [95, 0]
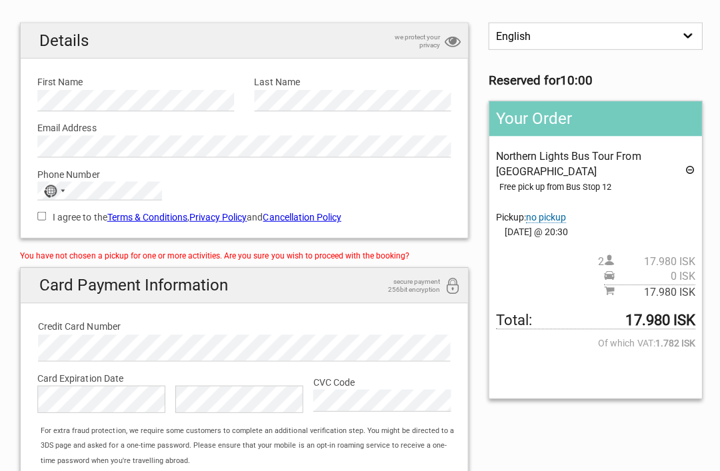
click at [135, 132] on label "Email Address" at bounding box center [243, 128] width 412 height 15
click at [58, 187] on div "No country selected" at bounding box center [53, 191] width 31 height 17
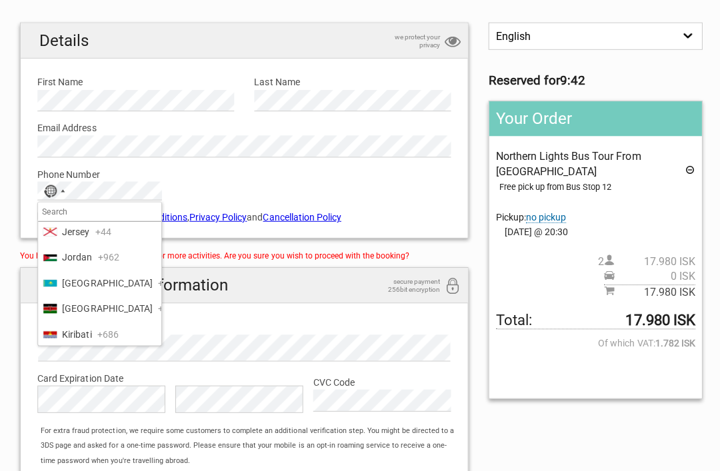
scroll to position [2869, 0]
click at [110, 165] on li "Italy +39" at bounding box center [99, 152] width 123 height 25
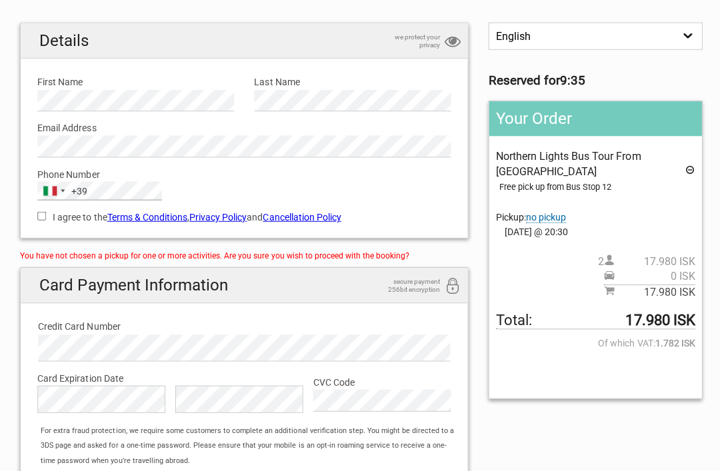
click at [42, 219] on input "I agree to the Terms & Conditions , Privacy Policy and Cancellation Policy" at bounding box center [41, 216] width 9 height 9
checkbox input "true"
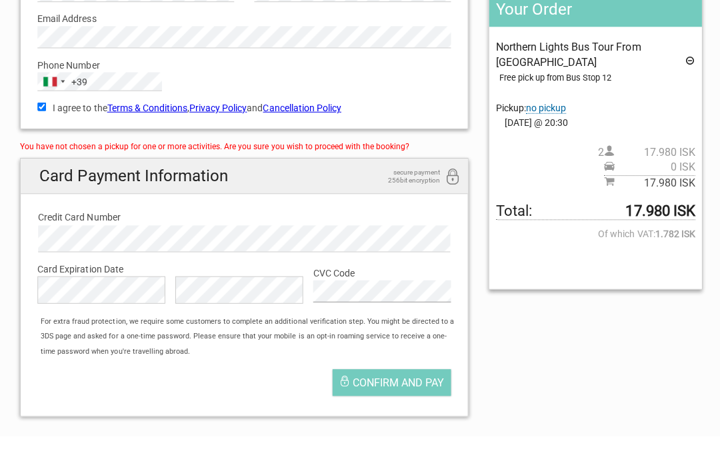
scroll to position [177, 0]
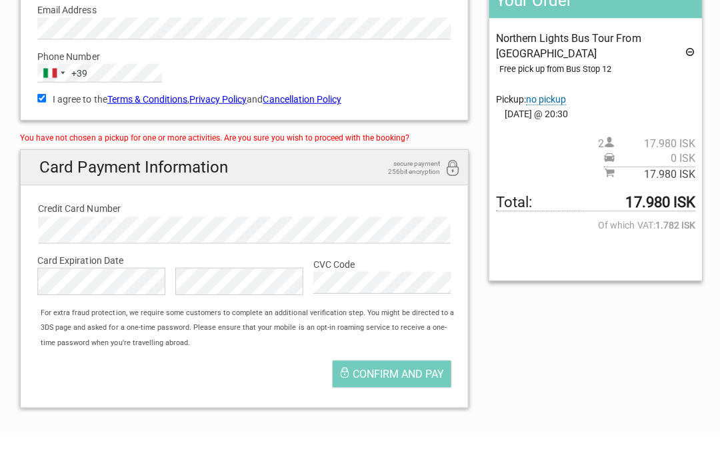
click at [372, 403] on span "Confirm and pay" at bounding box center [396, 409] width 91 height 13
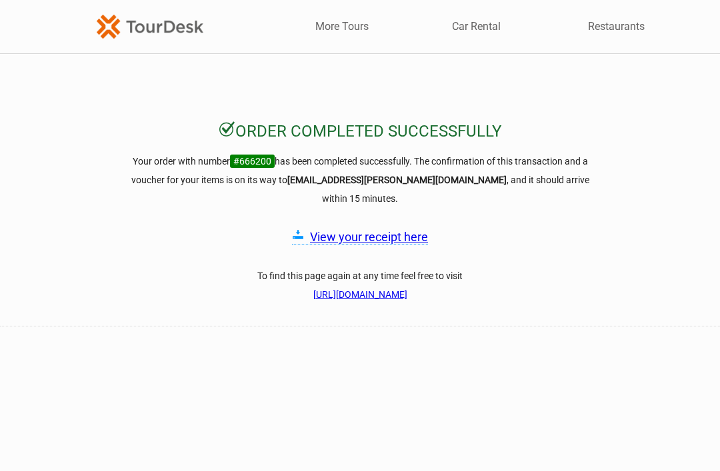
click at [390, 230] on link "View your receipt here" at bounding box center [369, 237] width 118 height 14
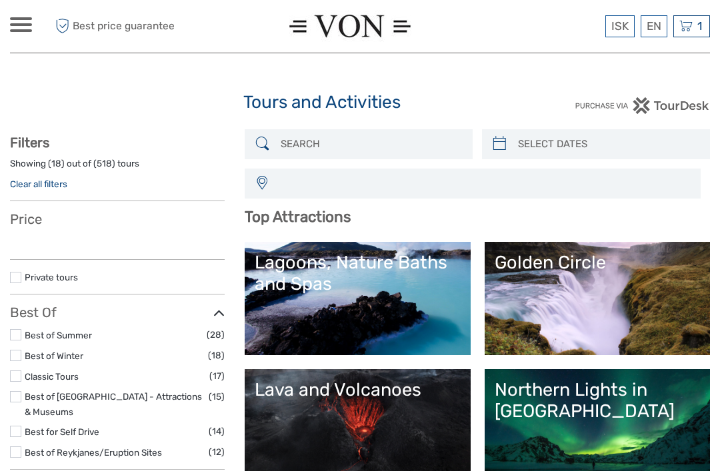
select select
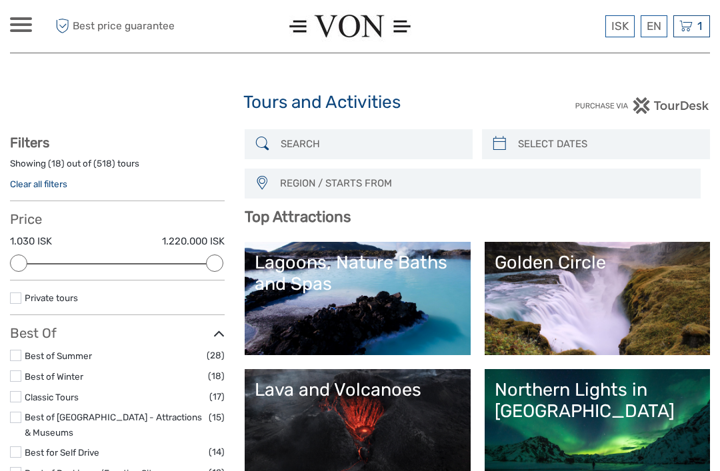
click at [402, 404] on link "Lava and Volcanoes" at bounding box center [357, 425] width 205 height 93
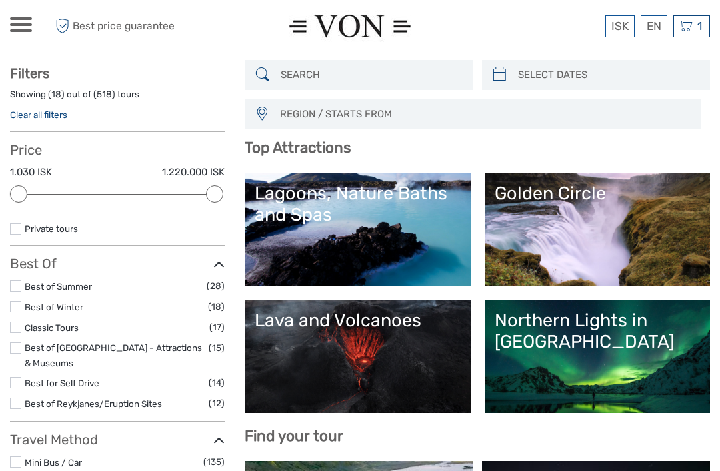
scroll to position [69, 0]
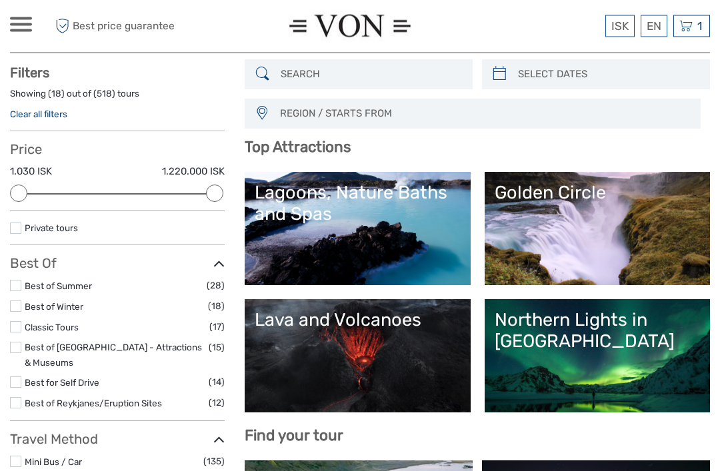
click at [69, 307] on link "Best of Winter" at bounding box center [54, 307] width 59 height 11
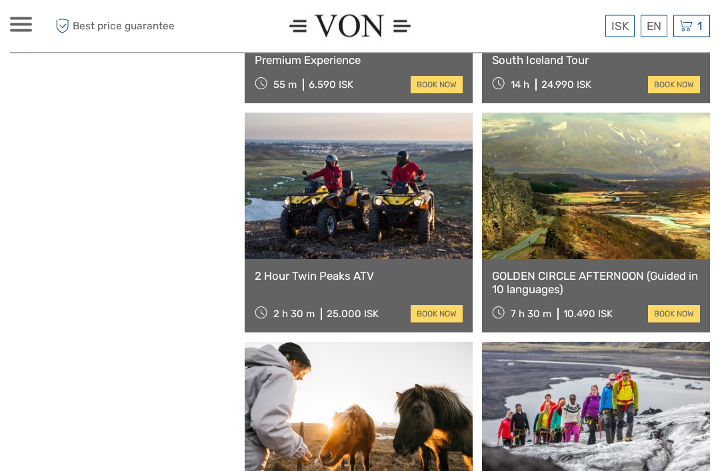
scroll to position [1471, 0]
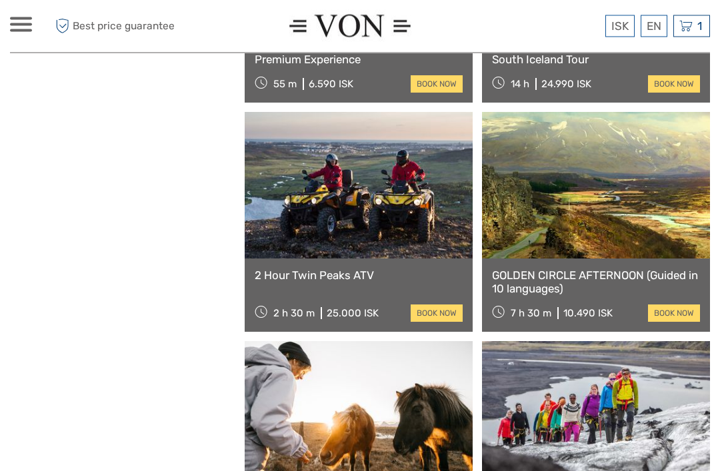
click at [618, 197] on link at bounding box center [596, 186] width 228 height 147
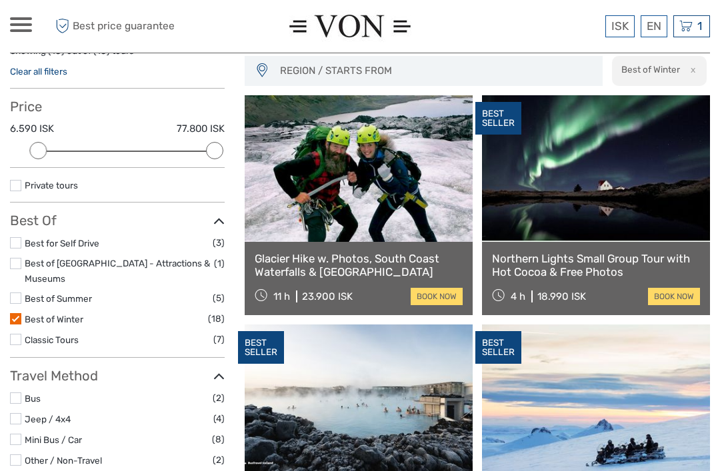
scroll to position [111, 0]
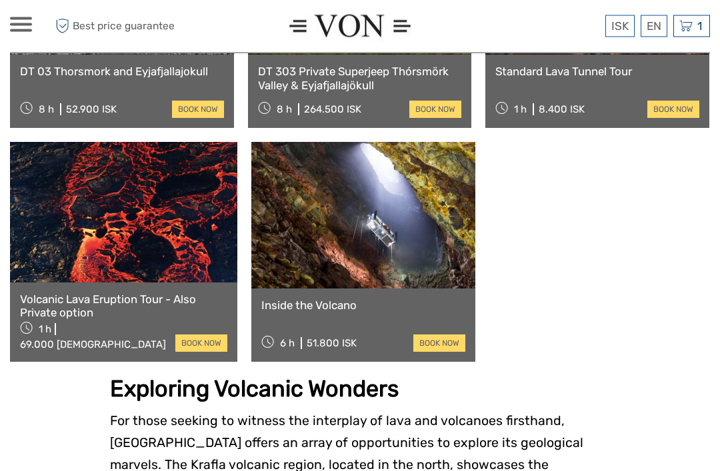
scroll to position [1171, 0]
click at [428, 193] on link at bounding box center [363, 215] width 224 height 147
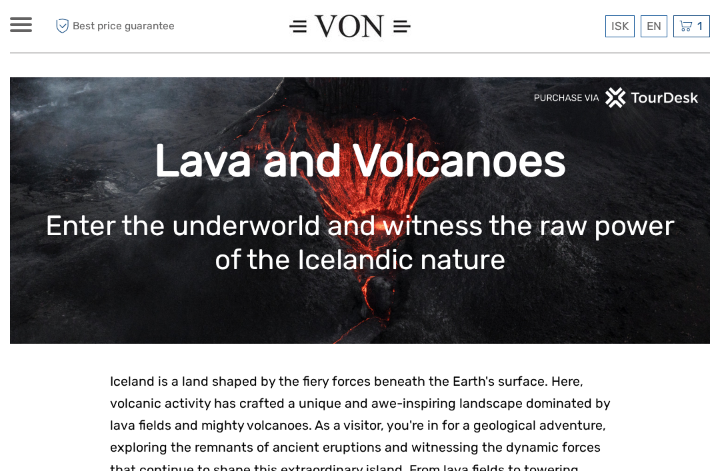
scroll to position [0, 0]
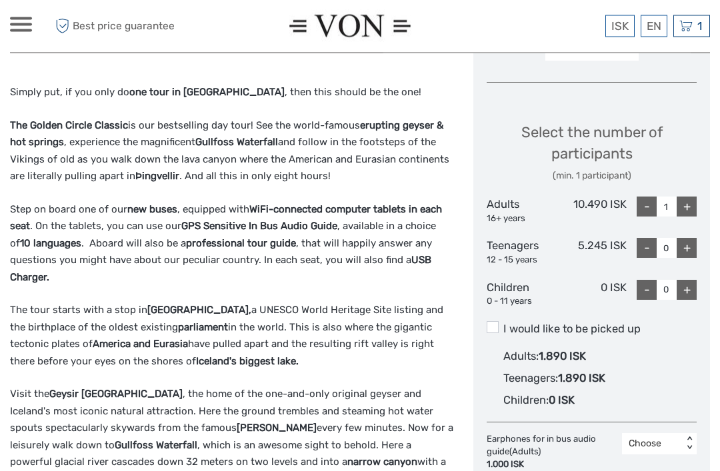
scroll to position [517, 0]
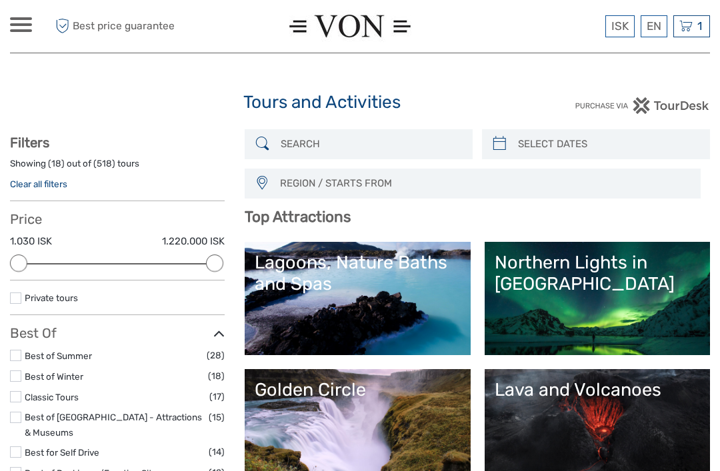
select select
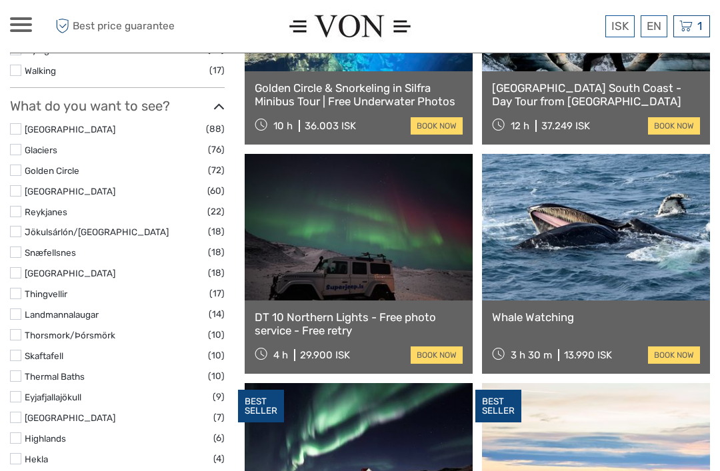
scroll to position [604, 0]
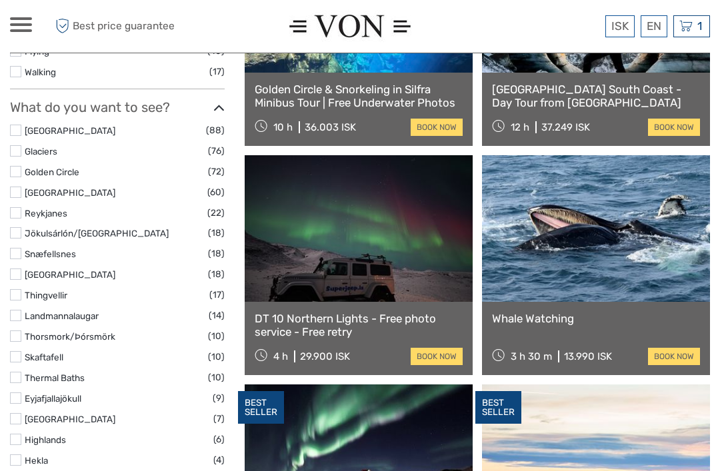
click at [19, 125] on label at bounding box center [15, 130] width 11 height 11
click at [0, 0] on input "checkbox" at bounding box center [0, 0] width 0 height 0
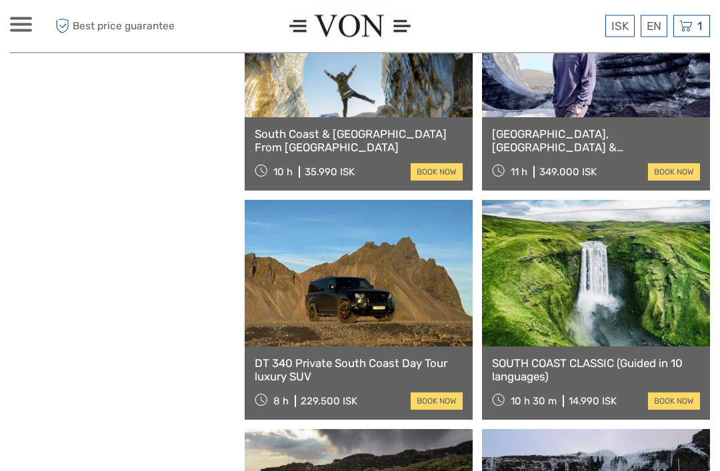
scroll to position [1613, 0]
click at [674, 325] on link at bounding box center [596, 273] width 228 height 147
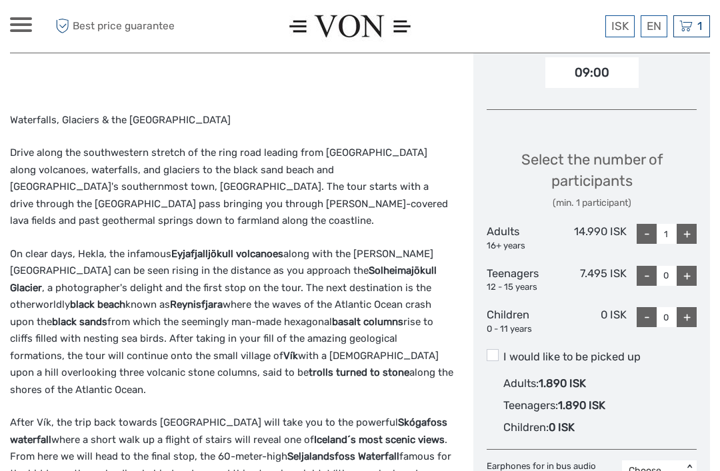
scroll to position [528, 0]
